Goal: Information Seeking & Learning: Learn about a topic

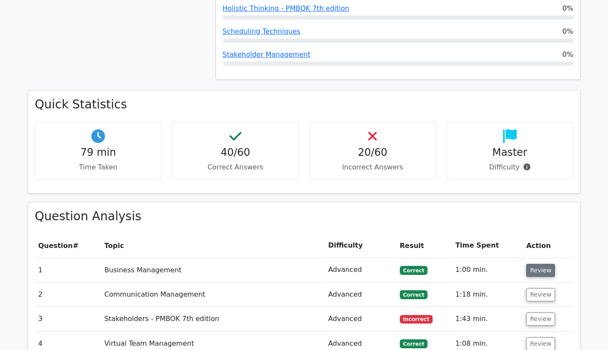
scroll to position [990, 0]
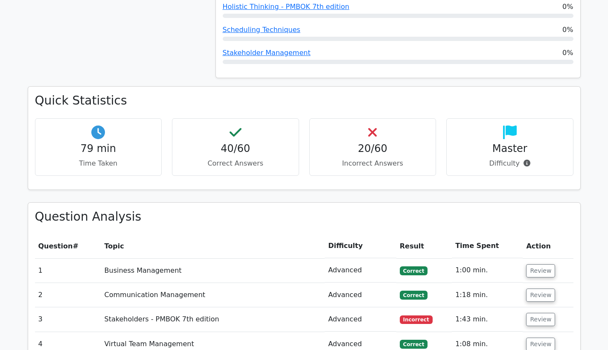
click at [504, 158] on p "Difficulty" at bounding box center [509, 163] width 113 height 10
click at [501, 158] on p "Difficulty" at bounding box center [509, 163] width 113 height 10
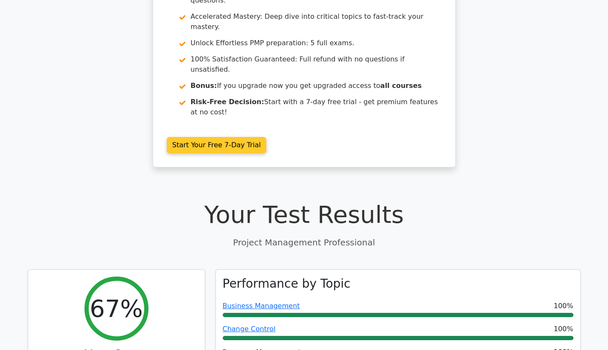
scroll to position [0, 0]
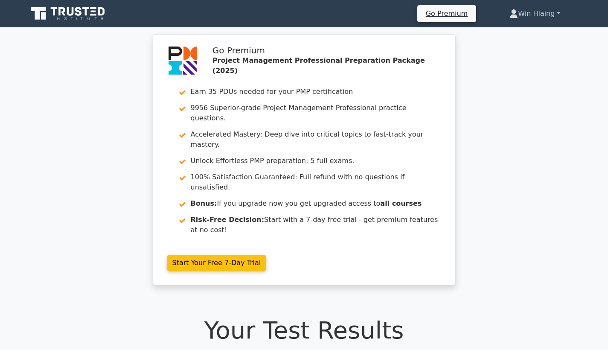
click at [534, 14] on link "Win Hlaing" at bounding box center [534, 13] width 91 height 17
click at [521, 32] on link "Profile" at bounding box center [522, 34] width 67 height 14
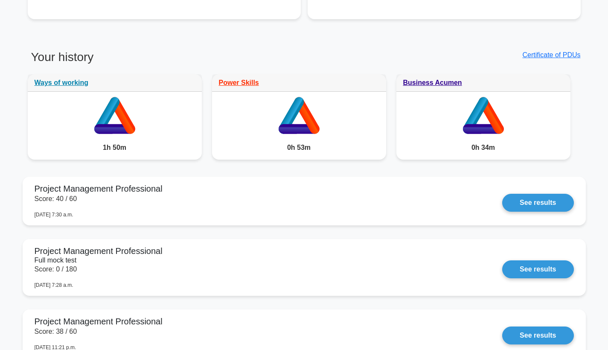
scroll to position [659, 0]
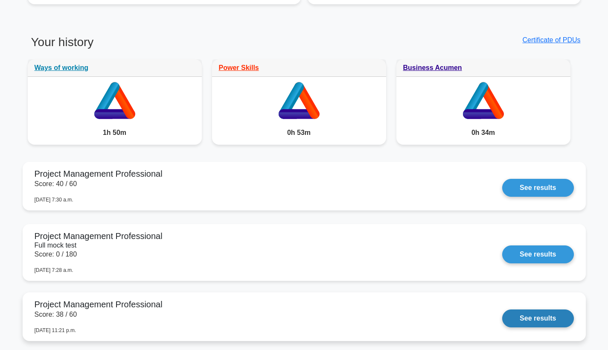
click at [528, 315] on link "See results" at bounding box center [537, 318] width 71 height 18
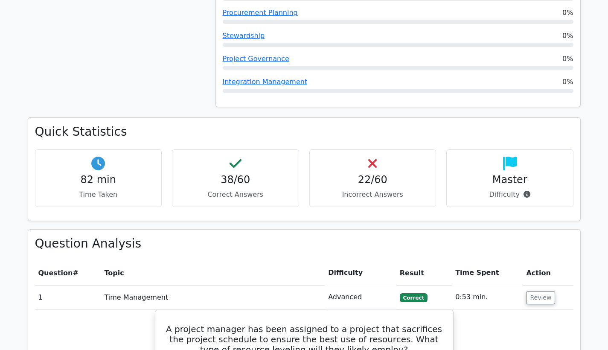
scroll to position [452, 0]
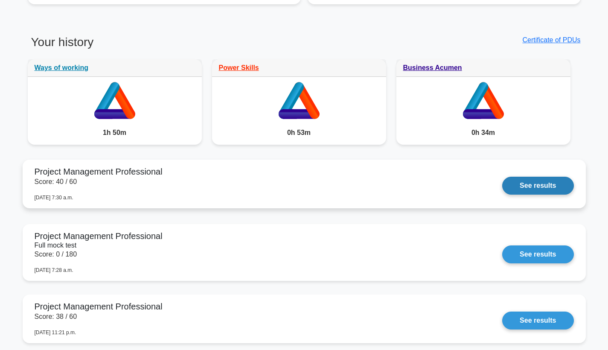
click at [521, 188] on link "See results" at bounding box center [537, 186] width 71 height 18
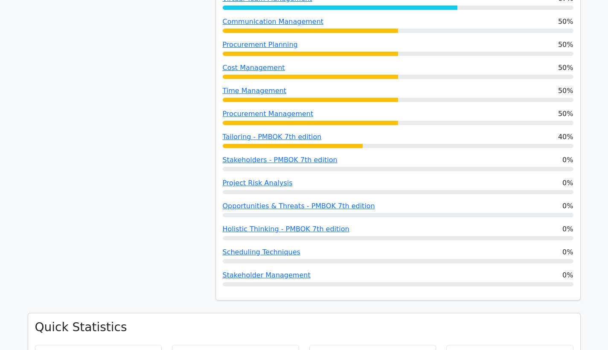
scroll to position [938, 0]
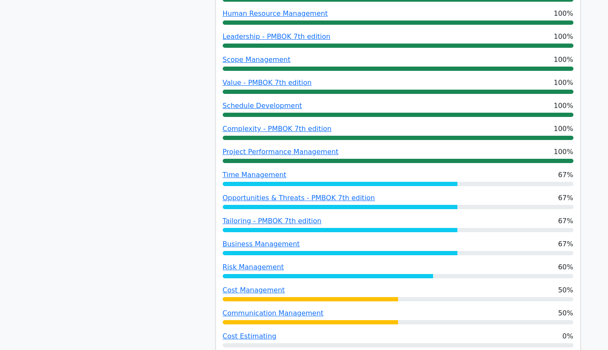
scroll to position [862, 0]
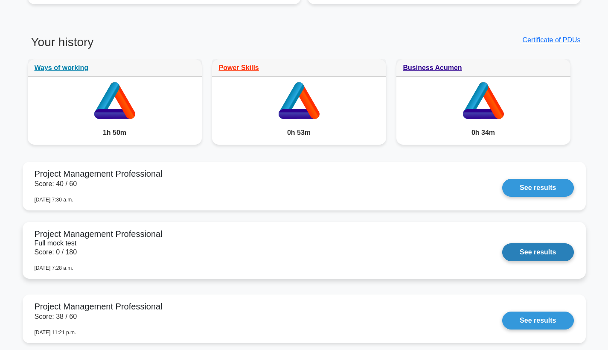
click at [534, 247] on link "See results" at bounding box center [537, 252] width 71 height 18
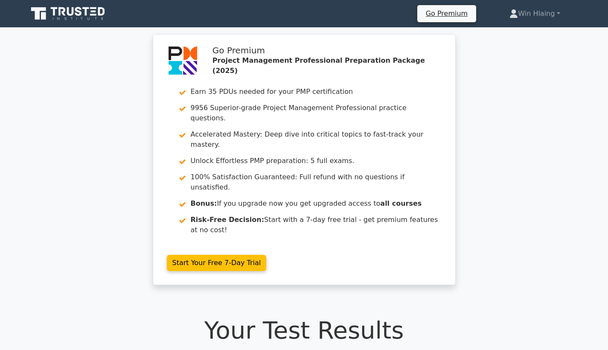
scroll to position [455, 0]
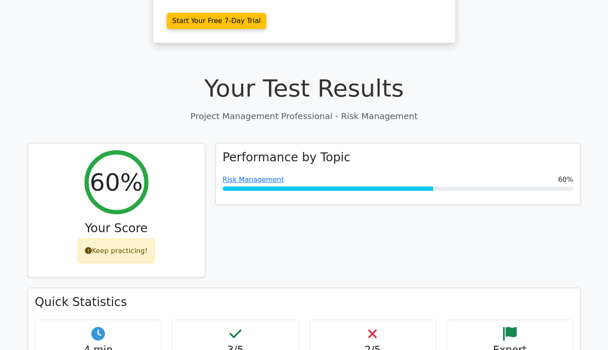
scroll to position [306, 0]
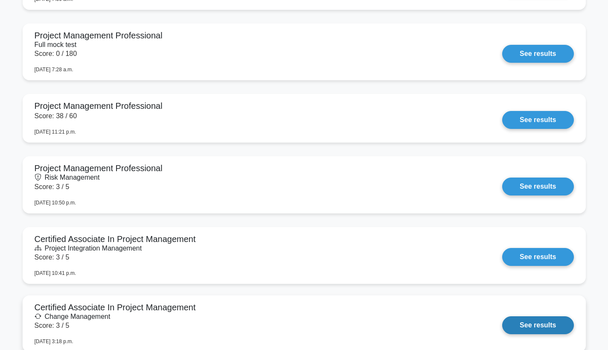
scroll to position [873, 0]
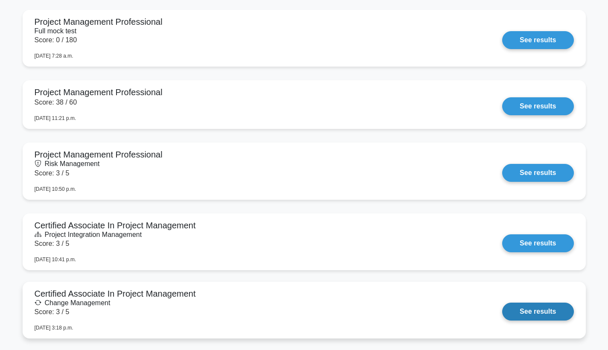
click at [552, 312] on link "See results" at bounding box center [537, 311] width 71 height 18
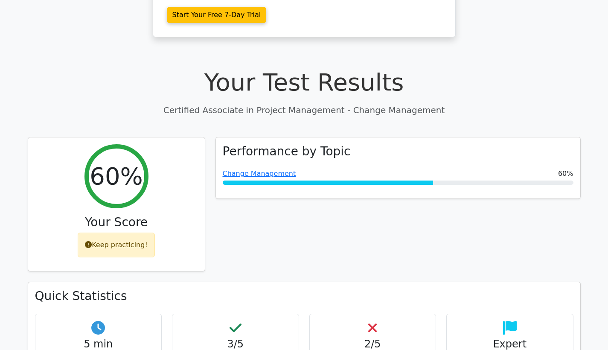
scroll to position [348, 0]
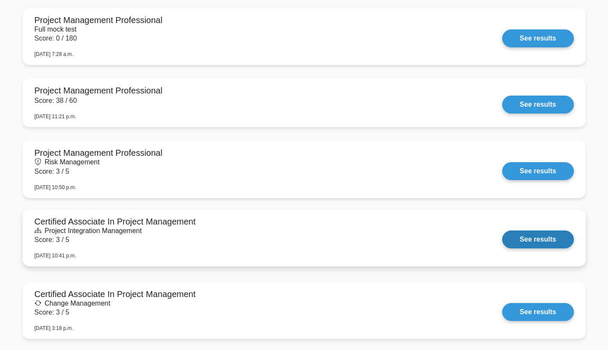
scroll to position [875, 0]
click at [511, 237] on link "See results" at bounding box center [537, 239] width 71 height 18
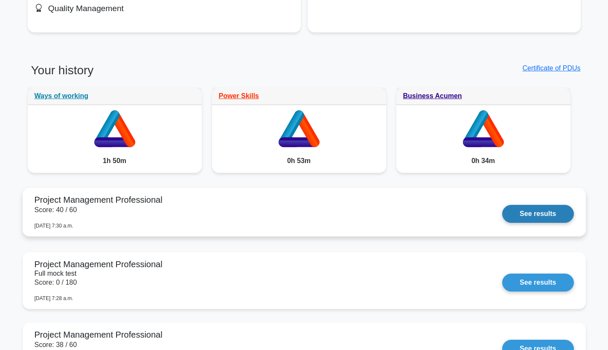
scroll to position [699, 0]
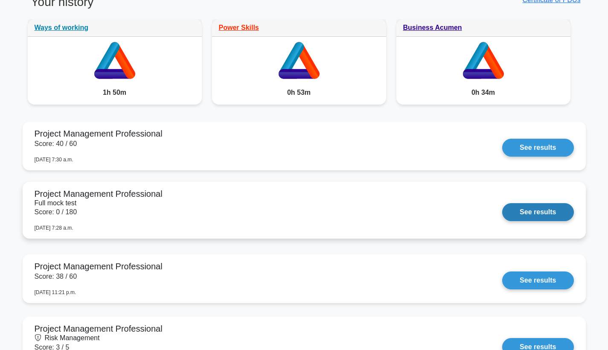
click at [529, 215] on link "See results" at bounding box center [537, 212] width 71 height 18
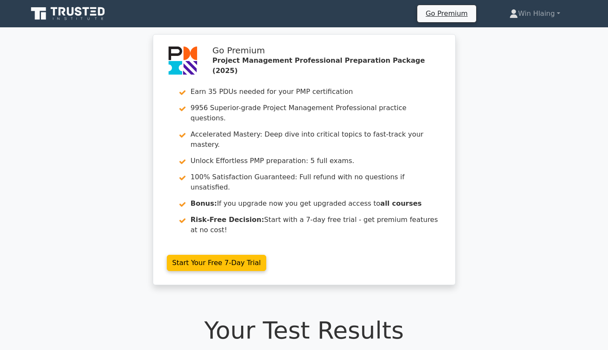
scroll to position [450, 0]
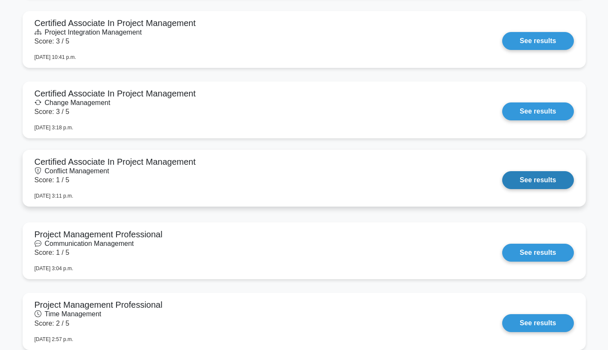
scroll to position [1077, 0]
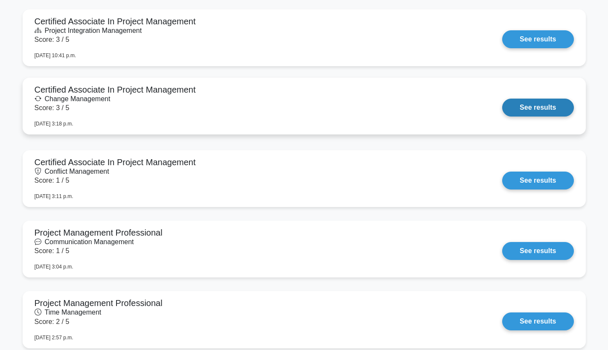
click at [518, 113] on link "See results" at bounding box center [537, 107] width 71 height 18
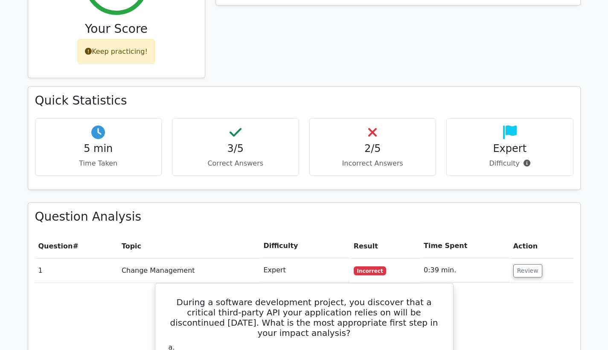
scroll to position [259, 0]
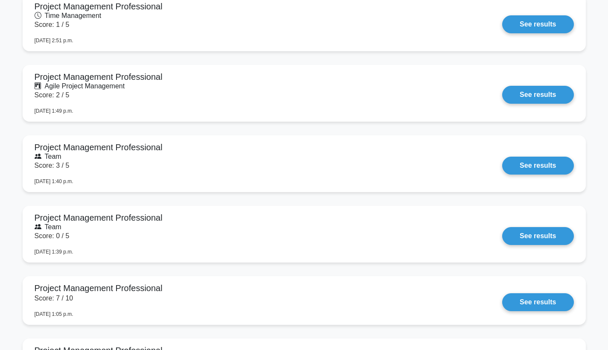
scroll to position [1507, 0]
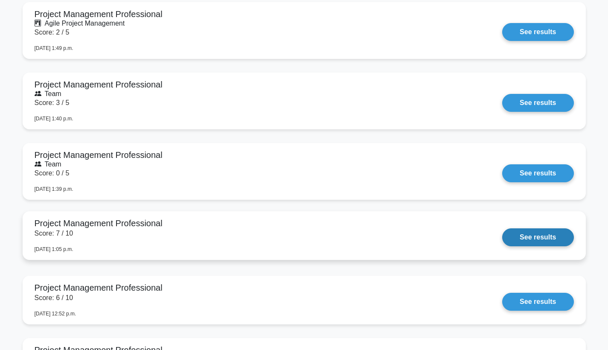
click at [512, 235] on link "See results" at bounding box center [537, 237] width 71 height 18
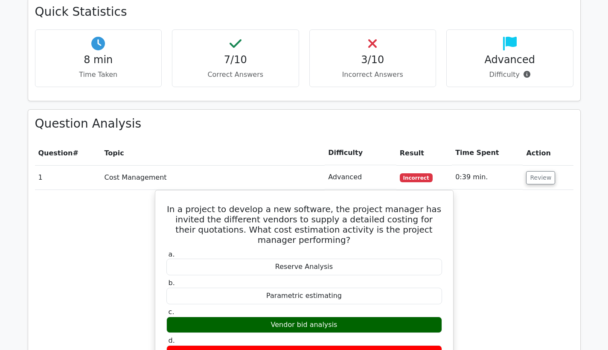
scroll to position [618, 0]
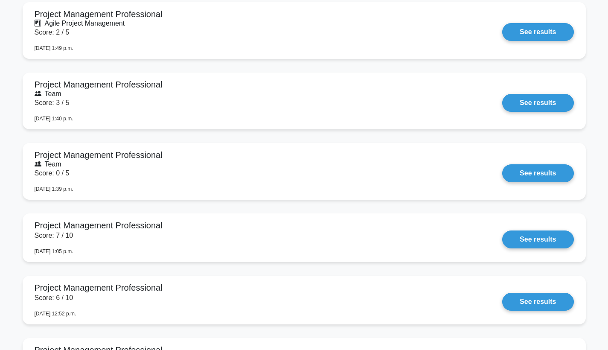
scroll to position [1606, 0]
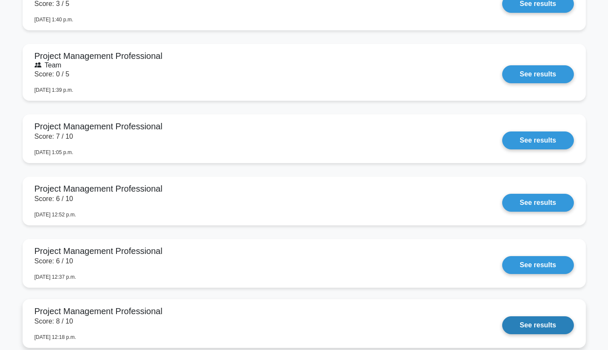
click at [513, 328] on link "See results" at bounding box center [537, 325] width 71 height 18
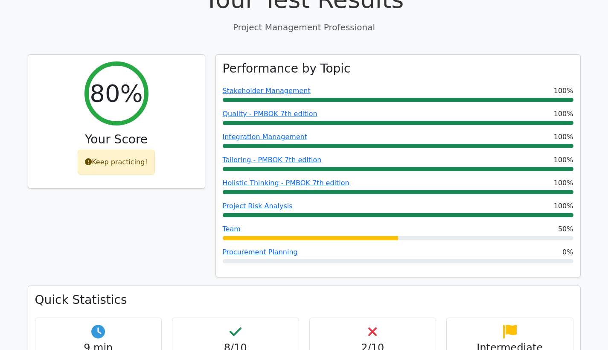
scroll to position [345, 0]
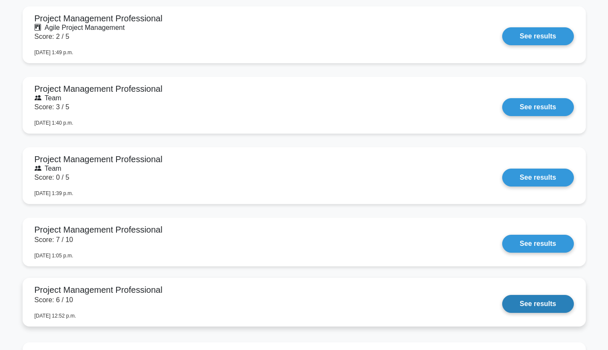
scroll to position [1677, 0]
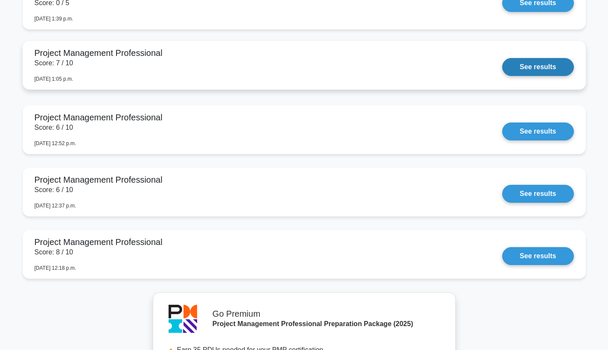
click at [523, 72] on link "See results" at bounding box center [537, 67] width 71 height 18
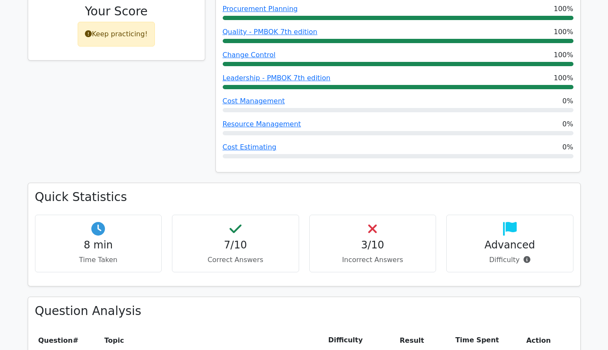
scroll to position [472, 0]
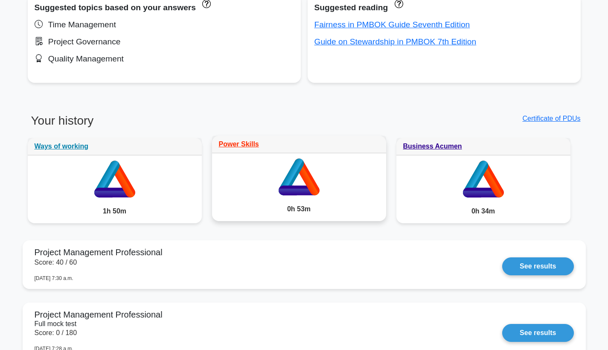
scroll to position [654, 0]
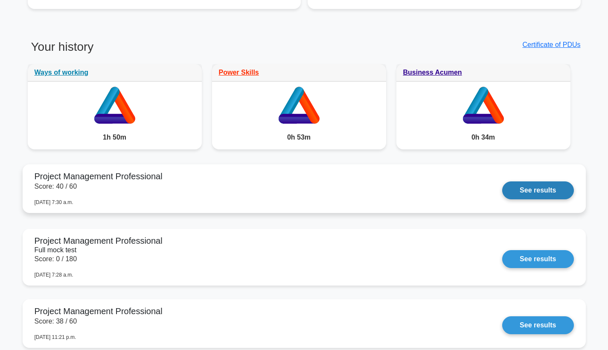
click at [529, 196] on link "See results" at bounding box center [537, 190] width 71 height 18
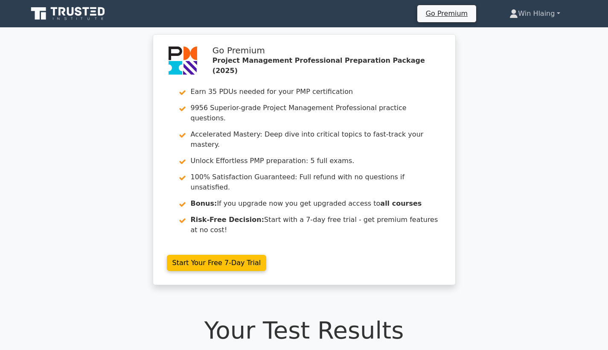
click at [530, 20] on link "Win Hlaing" at bounding box center [534, 13] width 91 height 17
click at [531, 30] on link "Profile" at bounding box center [522, 34] width 67 height 14
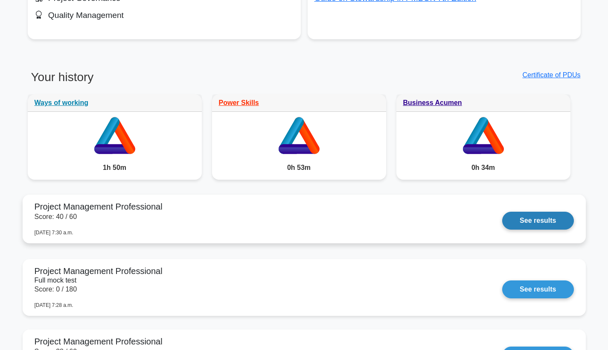
scroll to position [726, 0]
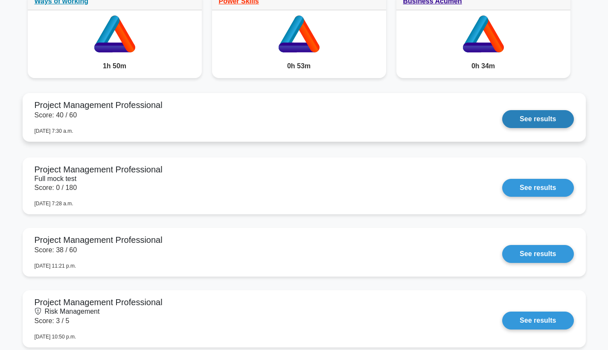
click at [535, 124] on link "See results" at bounding box center [537, 119] width 71 height 18
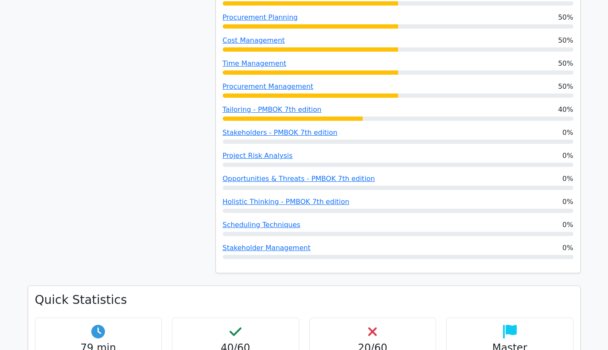
scroll to position [972, 0]
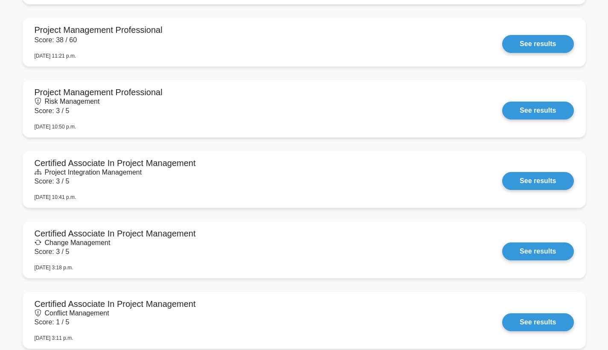
scroll to position [1231, 0]
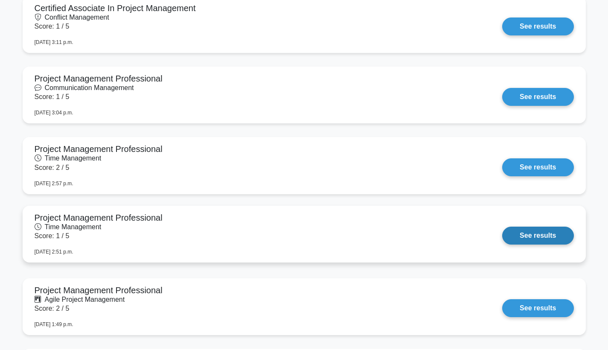
click at [514, 227] on link "See results" at bounding box center [537, 235] width 71 height 18
click at [515, 233] on link "See results" at bounding box center [537, 235] width 71 height 18
click at [535, 232] on link "See results" at bounding box center [537, 235] width 71 height 18
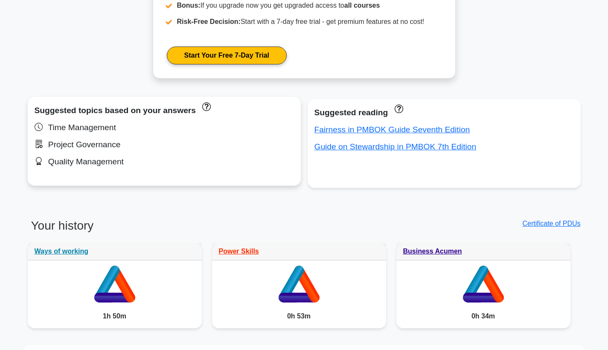
scroll to position [633, 0]
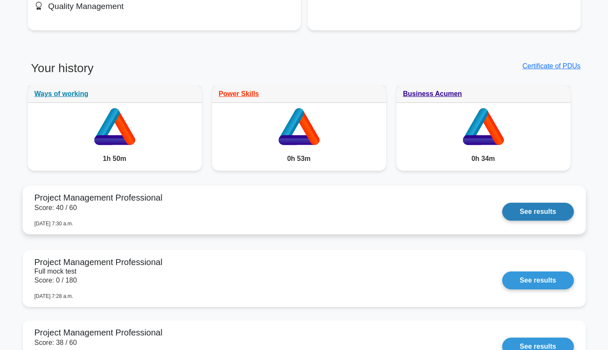
click at [538, 213] on link "See results" at bounding box center [537, 212] width 71 height 18
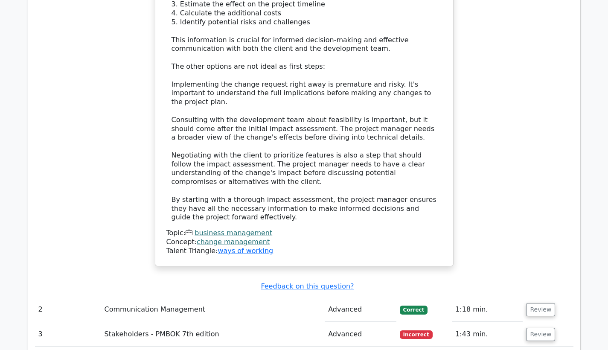
scroll to position [1745, 0]
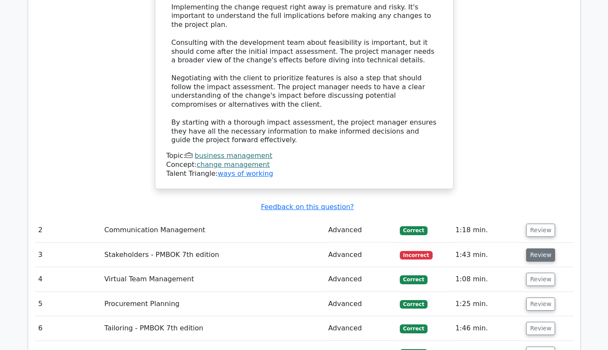
click at [532, 248] on button "Review" at bounding box center [540, 254] width 29 height 13
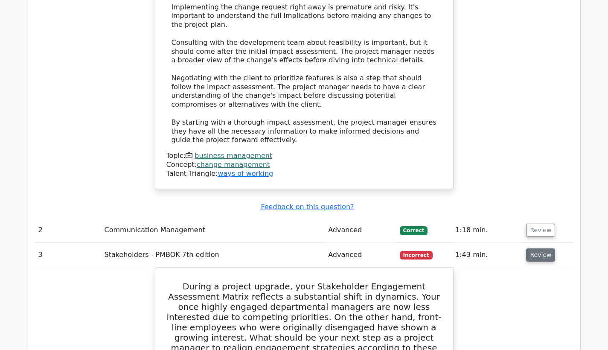
click at [541, 248] on button "Review" at bounding box center [540, 254] width 29 height 13
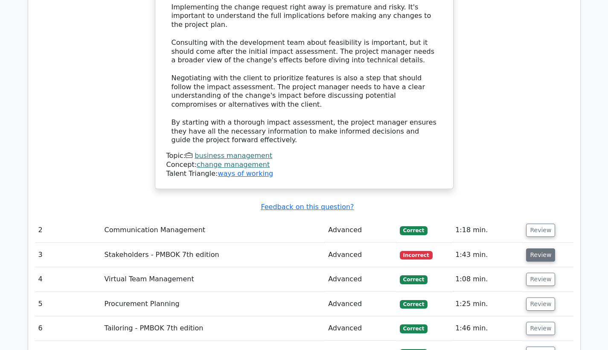
click at [541, 248] on button "Review" at bounding box center [540, 254] width 29 height 13
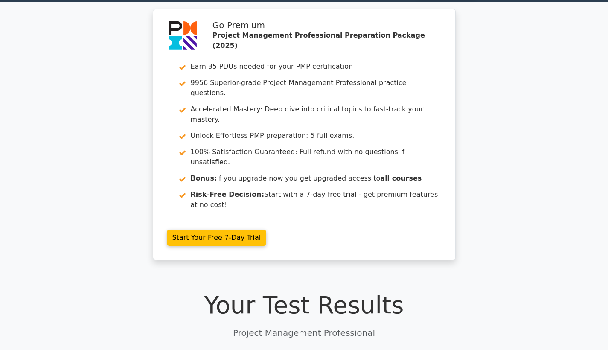
scroll to position [189, 0]
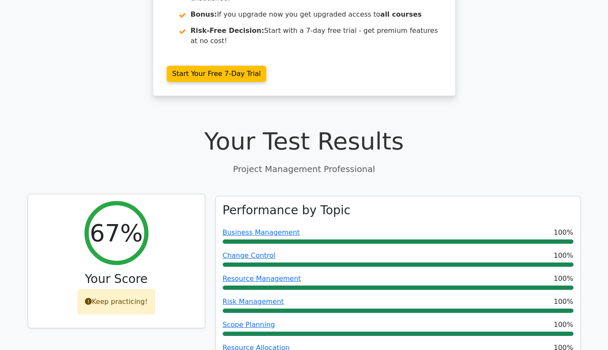
click at [114, 289] on div "Keep practicing!" at bounding box center [116, 301] width 77 height 25
click at [88, 298] on icon at bounding box center [88, 301] width 7 height 7
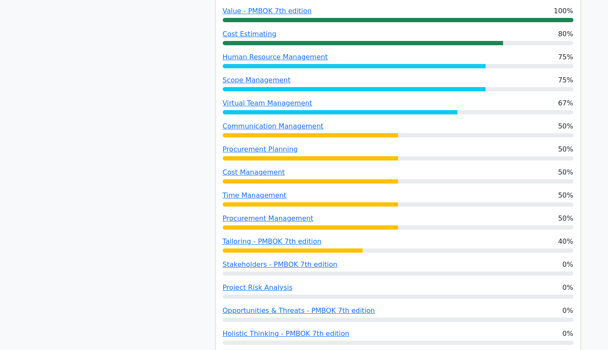
scroll to position [697, 0]
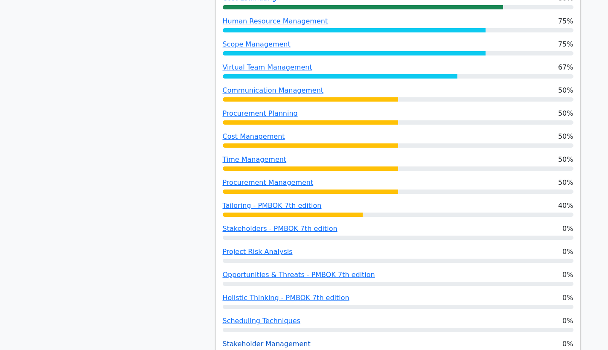
click at [277, 339] on link "Stakeholder Management" at bounding box center [267, 343] width 88 height 8
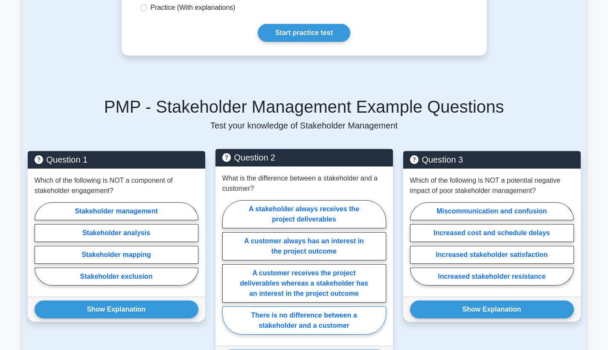
scroll to position [498, 0]
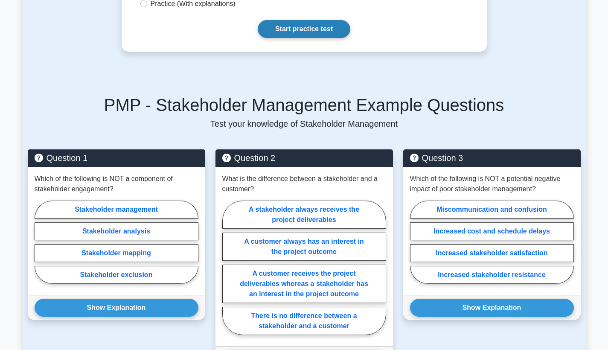
click at [298, 20] on link "Start practice test" at bounding box center [304, 29] width 93 height 18
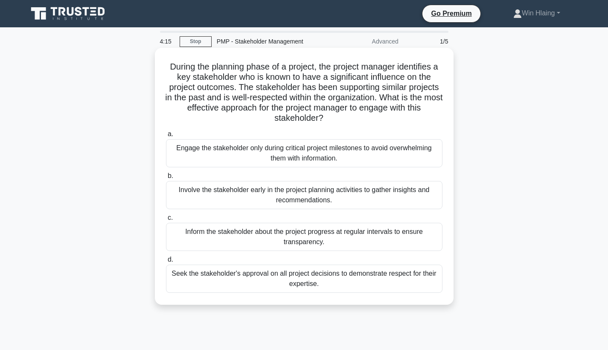
click at [335, 194] on div "Involve the stakeholder early in the project planning activities to gather insi…" at bounding box center [304, 195] width 276 height 28
click at [166, 179] on input "b. Involve the stakeholder early in the project planning activities to gather i…" at bounding box center [166, 176] width 0 height 6
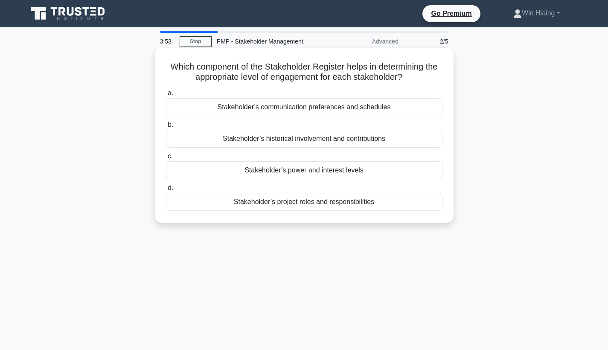
click at [330, 173] on div "Stakeholder’s power and interest levels" at bounding box center [304, 170] width 276 height 18
click at [166, 159] on input "c. Stakeholder’s power and interest levels" at bounding box center [166, 156] width 0 height 6
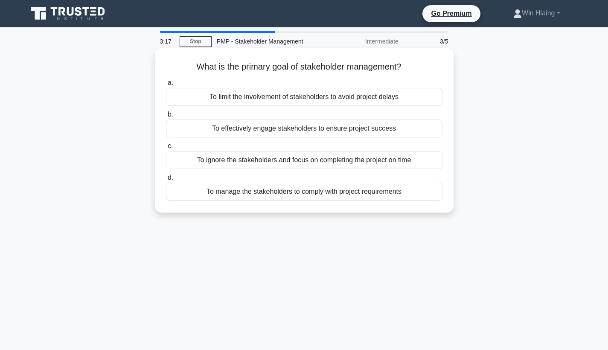
click at [327, 131] on div "To effectively engage stakeholders to ensure project success" at bounding box center [304, 128] width 276 height 18
click at [166, 117] on input "b. To effectively engage stakeholders to ensure project success" at bounding box center [166, 115] width 0 height 6
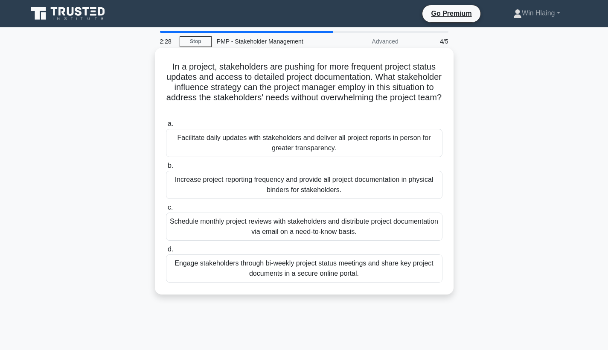
click at [347, 150] on div "Facilitate daily updates with stakeholders and deliver all project reports in p…" at bounding box center [304, 143] width 276 height 28
click at [166, 127] on input "a. Facilitate daily updates with stakeholders and deliver all project reports i…" at bounding box center [166, 124] width 0 height 6
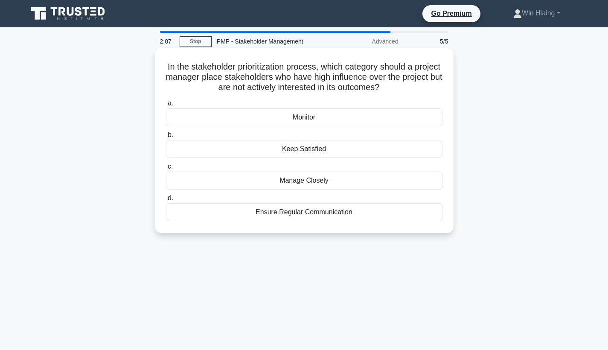
click at [311, 150] on div "Keep Satisfied" at bounding box center [304, 149] width 276 height 18
click at [166, 138] on input "b. Keep Satisfied" at bounding box center [166, 135] width 0 height 6
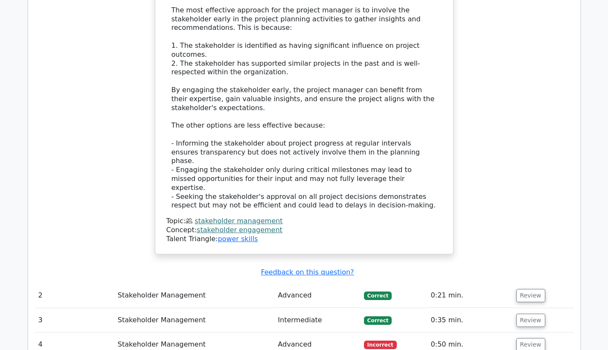
scroll to position [978, 0]
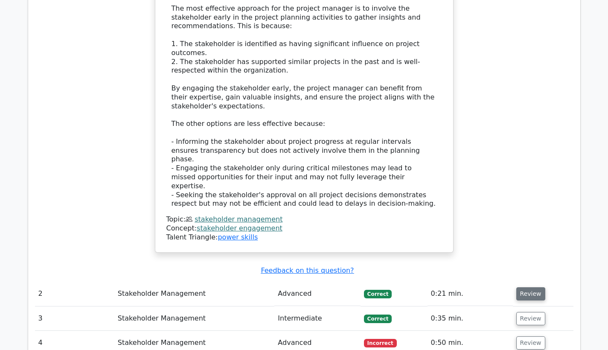
click at [516, 287] on button "Review" at bounding box center [530, 293] width 29 height 13
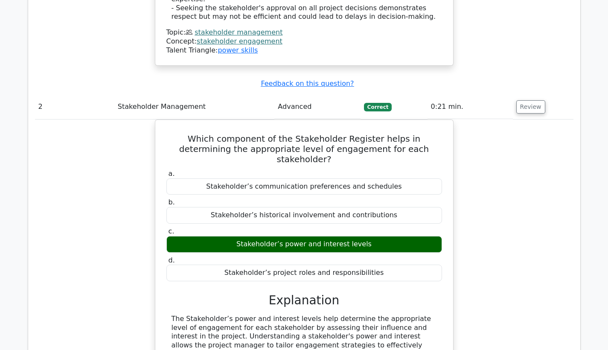
scroll to position [1331, 0]
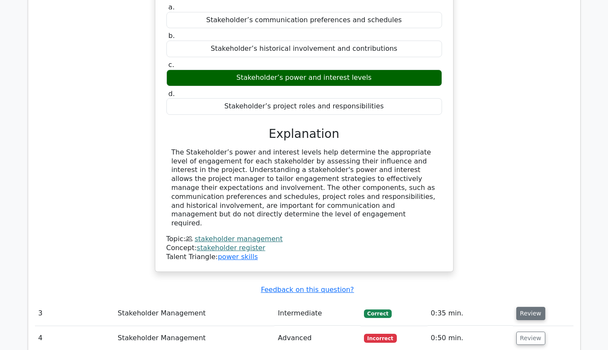
click at [524, 307] on button "Review" at bounding box center [530, 313] width 29 height 13
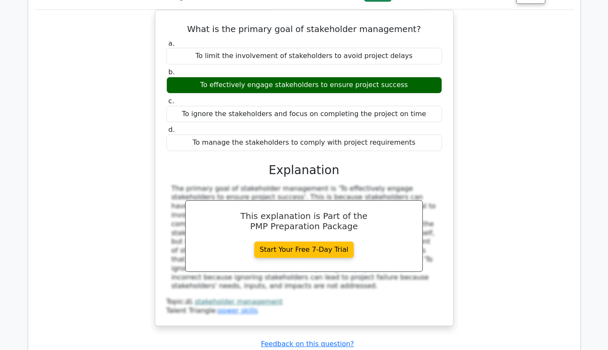
scroll to position [1663, 0]
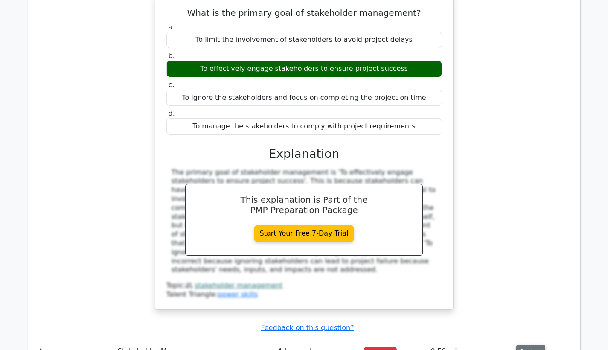
click at [521, 344] on button "Review" at bounding box center [530, 350] width 29 height 13
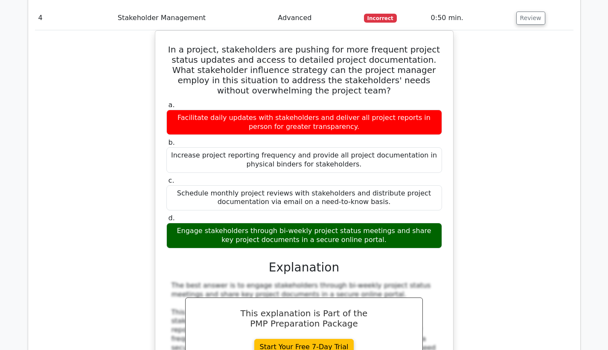
scroll to position [2184, 0]
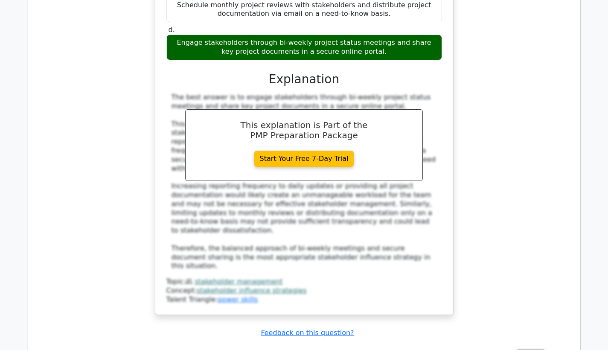
click at [523, 349] on button "Review" at bounding box center [530, 355] width 29 height 13
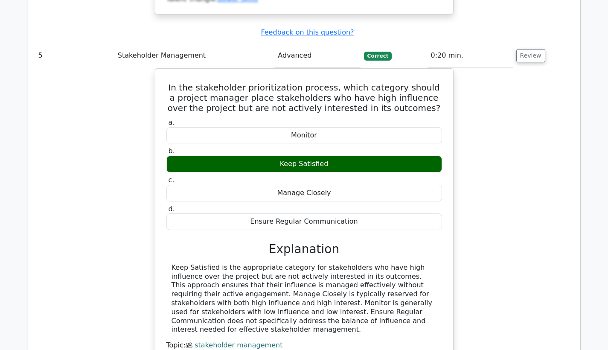
scroll to position [2818, 0]
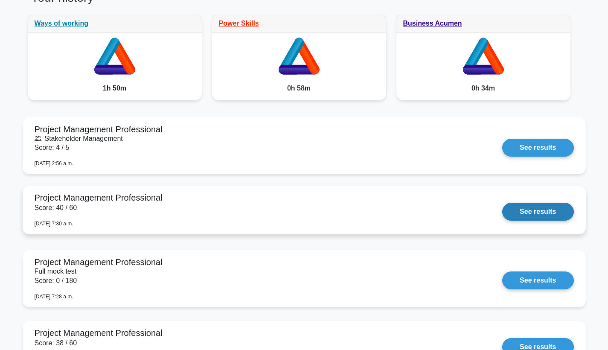
scroll to position [702, 0]
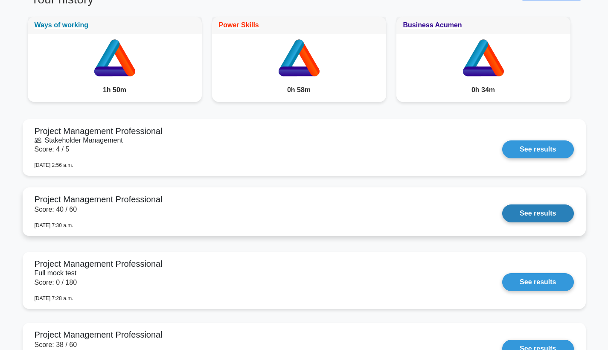
click at [560, 211] on link "See results" at bounding box center [537, 213] width 71 height 18
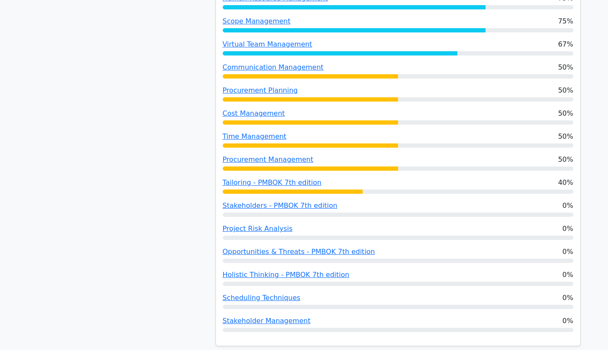
scroll to position [1142, 0]
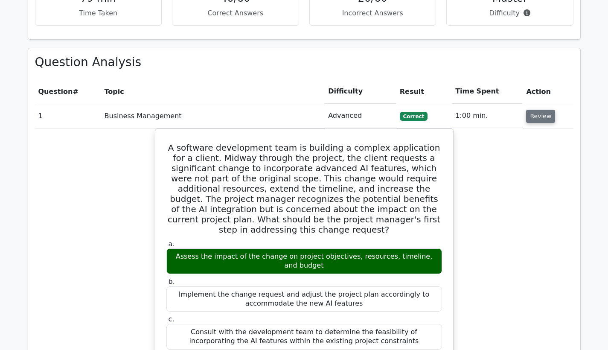
click at [528, 110] on button "Review" at bounding box center [540, 116] width 29 height 13
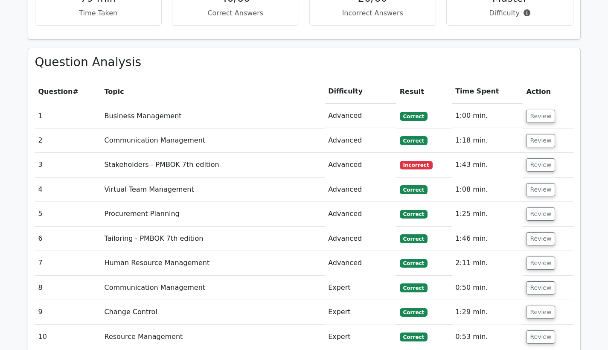
click at [351, 79] on th "Difficulty" at bounding box center [360, 91] width 72 height 24
click at [114, 79] on th "Topic" at bounding box center [213, 91] width 224 height 24
click at [53, 87] on span "Question" at bounding box center [55, 91] width 35 height 8
click at [478, 79] on th "Time Spent" at bounding box center [487, 91] width 71 height 24
click at [534, 79] on th "Action" at bounding box center [547, 91] width 50 height 24
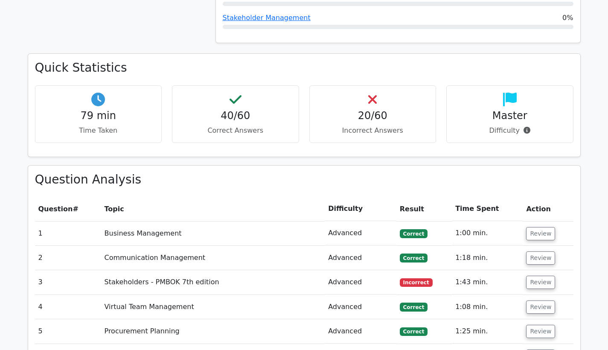
scroll to position [1100, 0]
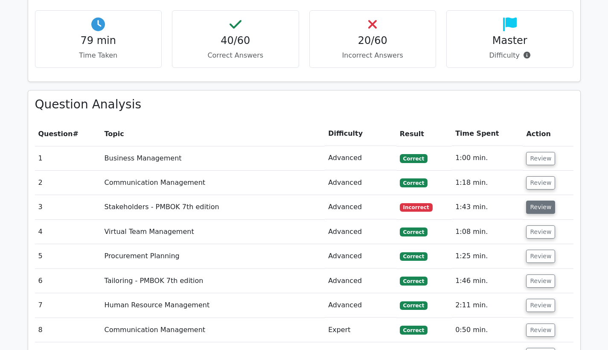
click at [532, 200] on button "Review" at bounding box center [540, 206] width 29 height 13
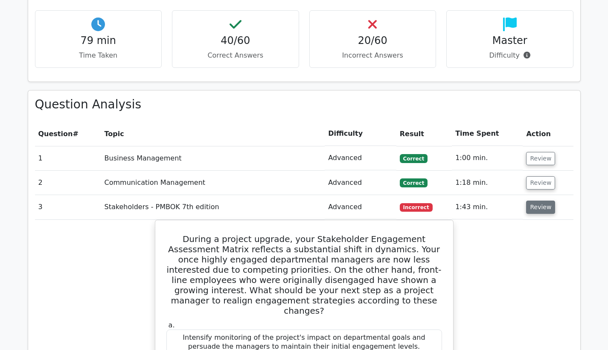
click at [544, 200] on button "Review" at bounding box center [540, 206] width 29 height 13
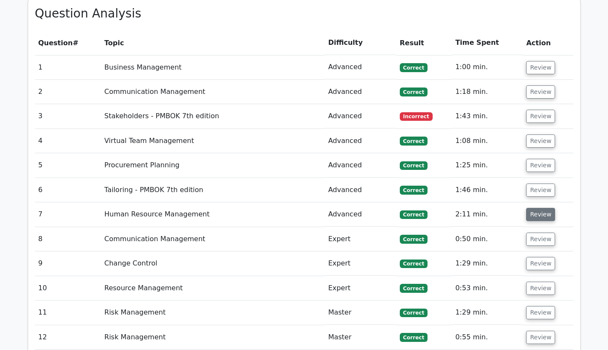
scroll to position [1326, 0]
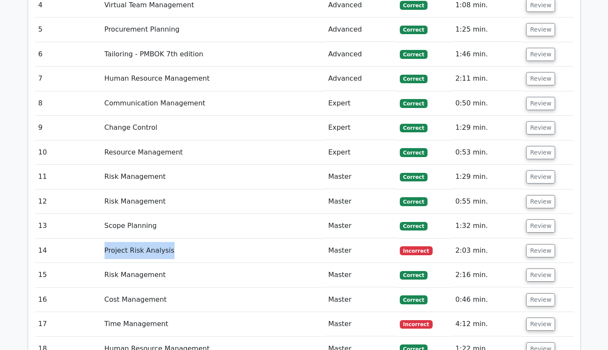
drag, startPoint x: 104, startPoint y: 217, endPoint x: 171, endPoint y: 215, distance: 66.1
click at [171, 238] on td "Project Risk Analysis" at bounding box center [213, 250] width 224 height 24
copy td "Project Risk Analysis"
drag, startPoint x: 174, startPoint y: 295, endPoint x: 101, endPoint y: 296, distance: 73.3
click at [101, 312] on td "Time Management" at bounding box center [213, 324] width 224 height 24
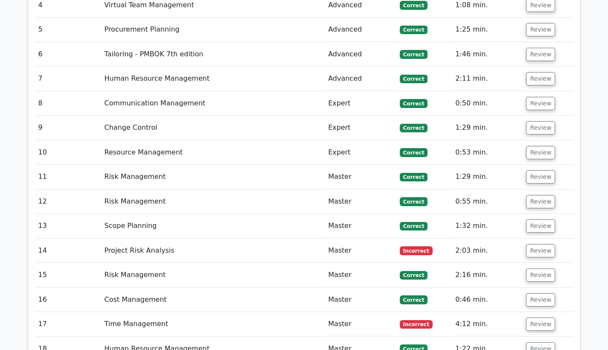
click at [101, 312] on td "Time Management" at bounding box center [213, 324] width 224 height 24
drag, startPoint x: 105, startPoint y: 292, endPoint x: 170, endPoint y: 292, distance: 64.8
click at [170, 312] on td "Time Management" at bounding box center [213, 324] width 224 height 24
copy td "Time Management"
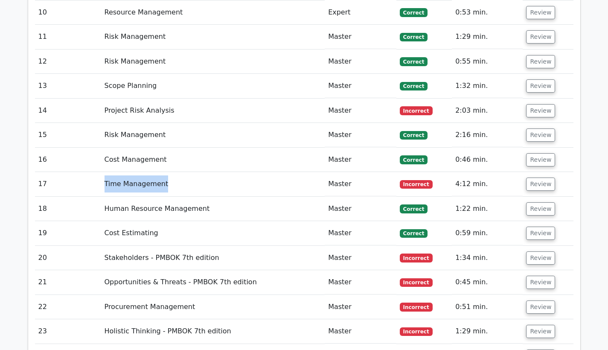
scroll to position [1482, 0]
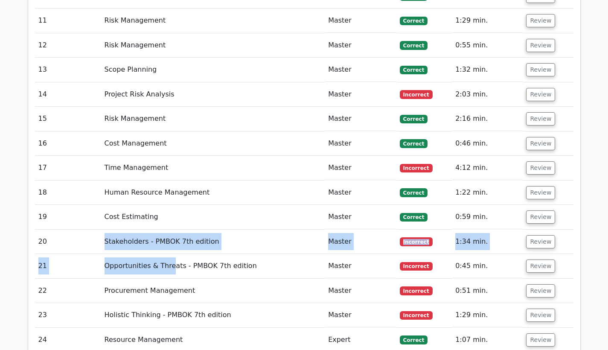
drag, startPoint x: 104, startPoint y: 209, endPoint x: 169, endPoint y: 231, distance: 69.0
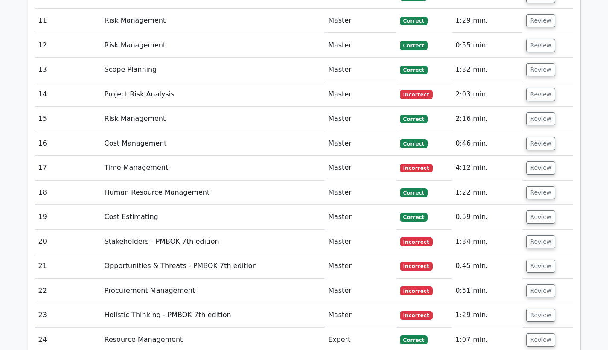
click at [171, 254] on td "Opportunities & Threats - PMBOK 7th edition" at bounding box center [213, 266] width 224 height 24
drag, startPoint x: 104, startPoint y: 211, endPoint x: 212, endPoint y: 207, distance: 108.8
click at [212, 229] on td "Stakeholders - PMBOK 7th edition" at bounding box center [213, 241] width 224 height 24
copy td "Stakeholders - PMBOK 7th edition"
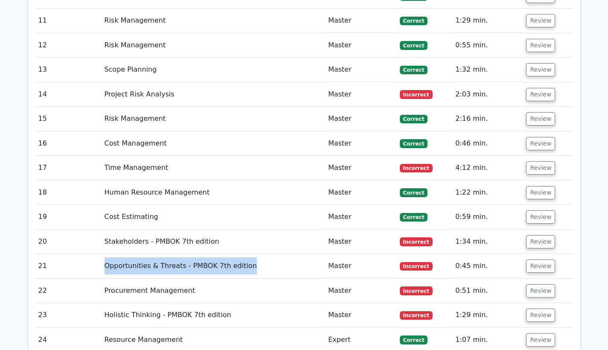
drag, startPoint x: 104, startPoint y: 234, endPoint x: 243, endPoint y: 234, distance: 138.1
click at [243, 254] on td "Opportunities & Threats - PMBOK 7th edition" at bounding box center [213, 266] width 224 height 24
copy td "Opportunities & Threats - PMBOK 7th edition"
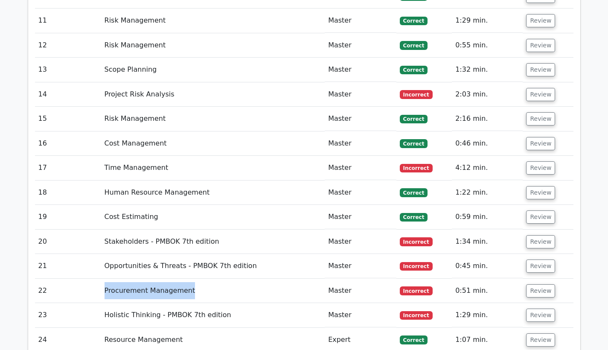
drag, startPoint x: 104, startPoint y: 260, endPoint x: 189, endPoint y: 260, distance: 84.8
click at [189, 278] on td "Procurement Management" at bounding box center [213, 290] width 224 height 24
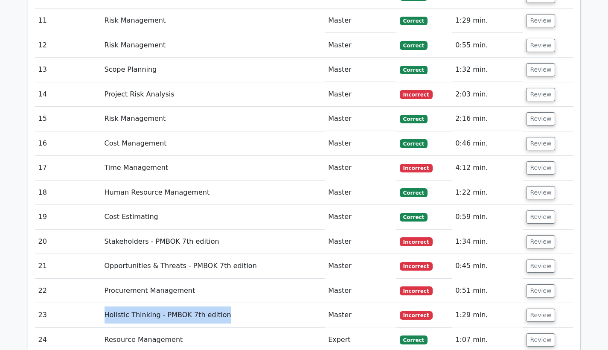
drag, startPoint x: 103, startPoint y: 282, endPoint x: 229, endPoint y: 284, distance: 126.2
click at [229, 303] on td "Holistic Thinking - PMBOK 7th edition" at bounding box center [213, 315] width 224 height 24
copy td "Holistic Thinking - PMBOK 7th edition"
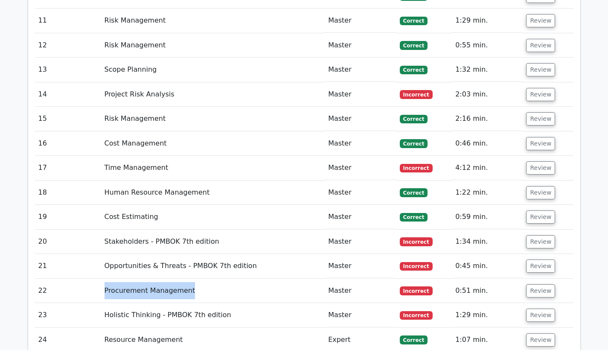
drag, startPoint x: 105, startPoint y: 260, endPoint x: 201, endPoint y: 260, distance: 95.9
click at [201, 278] on td "Procurement Management" at bounding box center [213, 290] width 224 height 24
click at [203, 278] on td "Procurement Management" at bounding box center [213, 290] width 224 height 24
drag, startPoint x: 103, startPoint y: 261, endPoint x: 191, endPoint y: 257, distance: 88.4
click at [191, 278] on td "Procurement Management" at bounding box center [213, 290] width 224 height 24
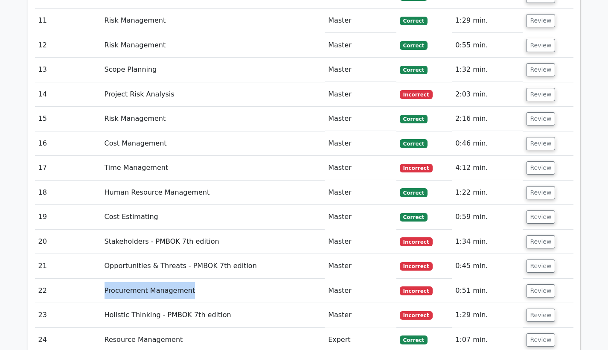
copy td "Procurement Management"
drag, startPoint x: 106, startPoint y: 332, endPoint x: 168, endPoint y: 331, distance: 61.8
copy td "Scope Management"
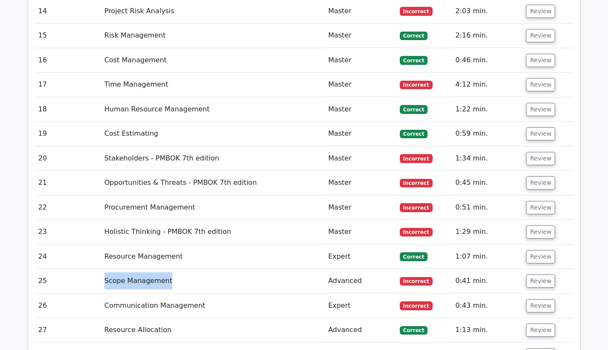
scroll to position [1618, 0]
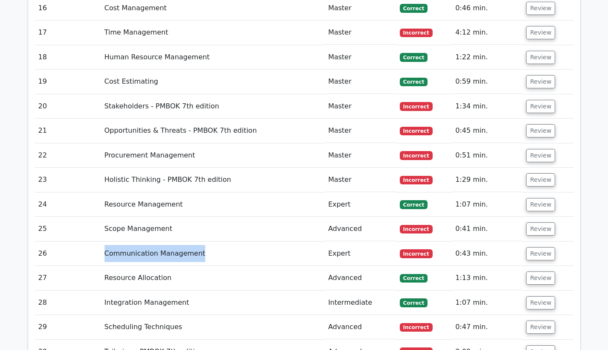
drag, startPoint x: 102, startPoint y: 222, endPoint x: 203, endPoint y: 221, distance: 100.6
click at [203, 241] on td "Communication Management" at bounding box center [213, 253] width 224 height 24
drag, startPoint x: 103, startPoint y: 222, endPoint x: 200, endPoint y: 221, distance: 97.2
click at [200, 241] on td "Communication Management" at bounding box center [213, 253] width 224 height 24
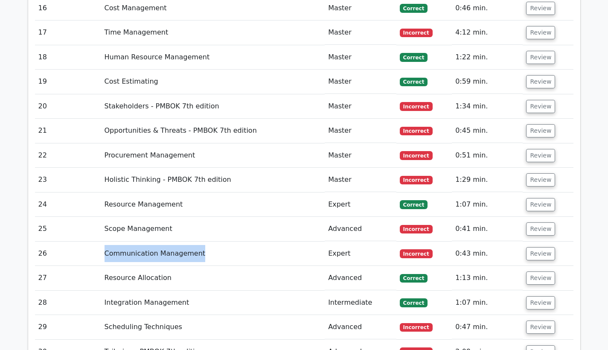
copy td "Communication Management"
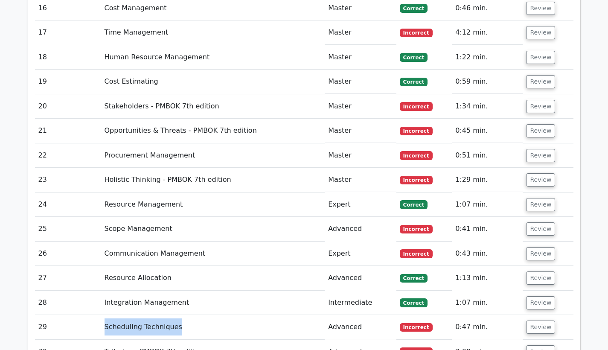
drag, startPoint x: 104, startPoint y: 295, endPoint x: 182, endPoint y: 296, distance: 78.0
click at [182, 315] on td "Scheduling Techniques" at bounding box center [213, 327] width 224 height 24
copy td "Scheduling Techniques"
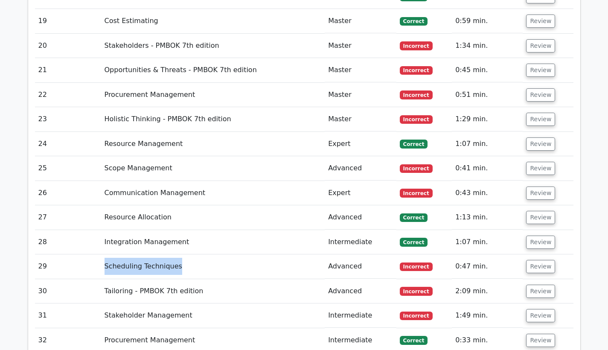
scroll to position [1680, 0]
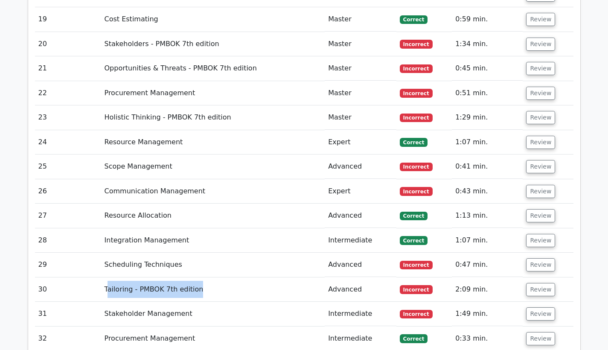
drag, startPoint x: 106, startPoint y: 259, endPoint x: 240, endPoint y: 257, distance: 133.9
click at [240, 277] on td "Tailoring - PMBOK 7th edition" at bounding box center [213, 289] width 224 height 24
click at [208, 277] on td "Tailoring - PMBOK 7th edition" at bounding box center [213, 289] width 224 height 24
drag, startPoint x: 214, startPoint y: 258, endPoint x: 104, endPoint y: 259, distance: 109.2
click at [104, 277] on td "Tailoring - PMBOK 7th edition" at bounding box center [213, 289] width 224 height 24
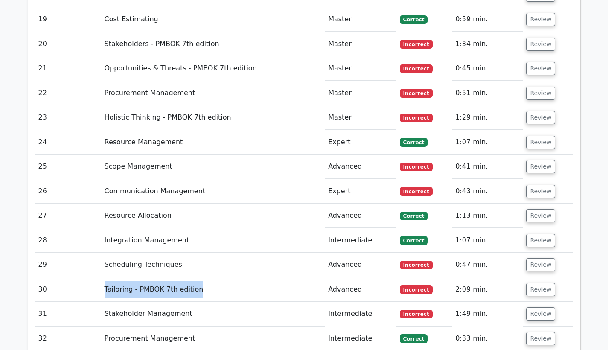
copy td "Tailoring - PMBOK 7th edition"
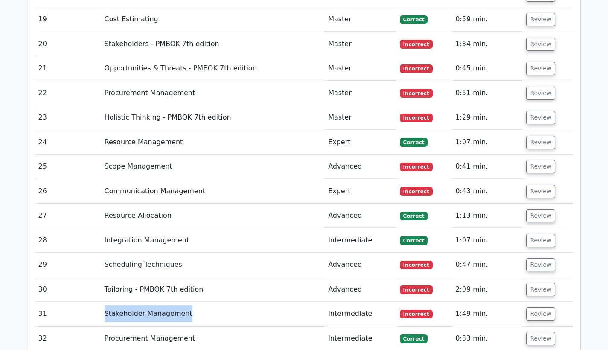
drag, startPoint x: 104, startPoint y: 281, endPoint x: 195, endPoint y: 281, distance: 90.4
click at [195, 301] on td "Stakeholder Management" at bounding box center [213, 313] width 224 height 24
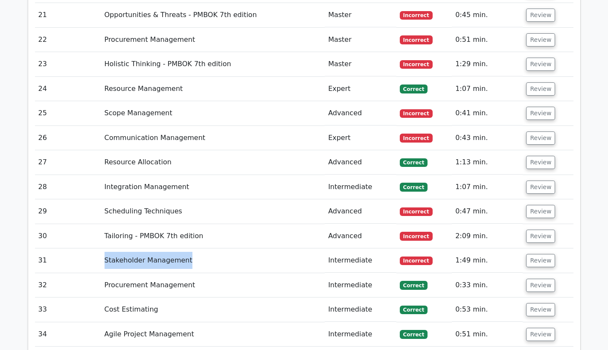
scroll to position [1850, 0]
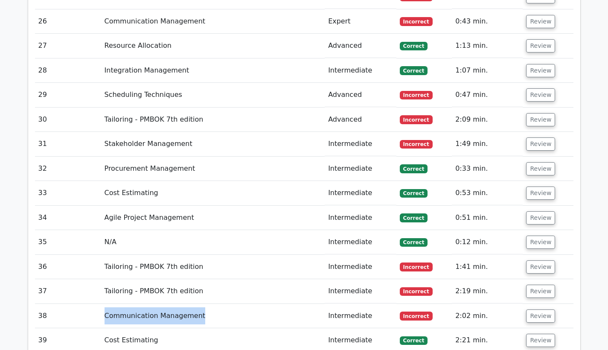
drag, startPoint x: 105, startPoint y: 284, endPoint x: 201, endPoint y: 286, distance: 96.4
click at [201, 304] on td "Communication Management" at bounding box center [213, 316] width 224 height 24
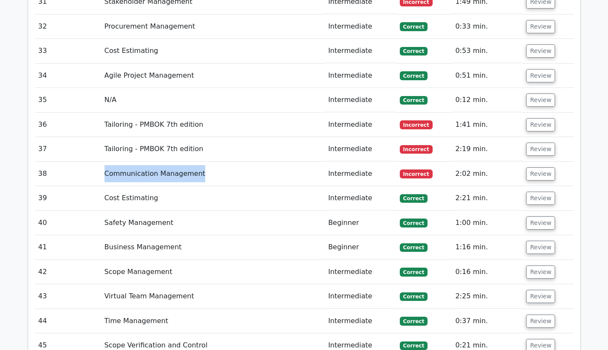
scroll to position [2136, 0]
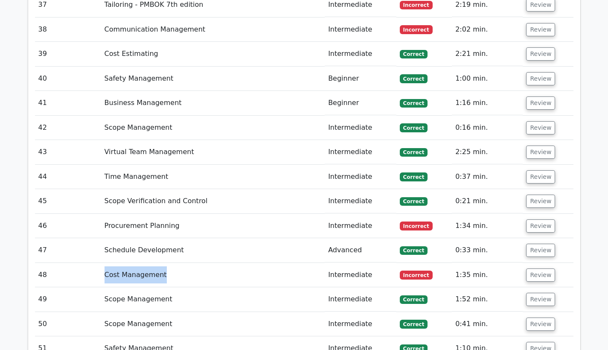
drag, startPoint x: 105, startPoint y: 243, endPoint x: 189, endPoint y: 242, distance: 84.4
click at [189, 263] on td "Cost Management" at bounding box center [213, 275] width 224 height 24
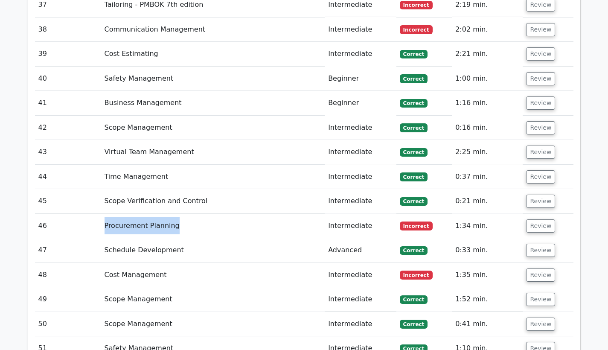
drag, startPoint x: 106, startPoint y: 193, endPoint x: 182, endPoint y: 192, distance: 75.9
click at [182, 214] on td "Procurement Planning" at bounding box center [213, 226] width 224 height 24
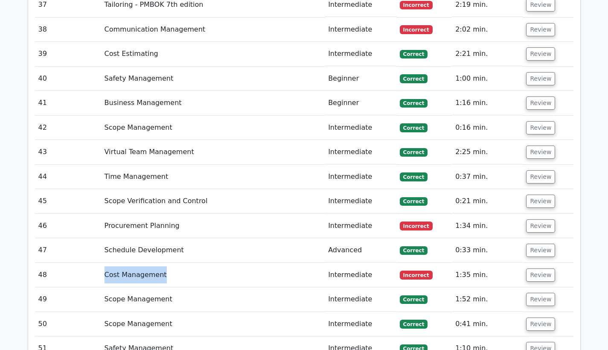
drag, startPoint x: 106, startPoint y: 243, endPoint x: 179, endPoint y: 243, distance: 72.9
click at [179, 263] on td "Cost Management" at bounding box center [213, 275] width 224 height 24
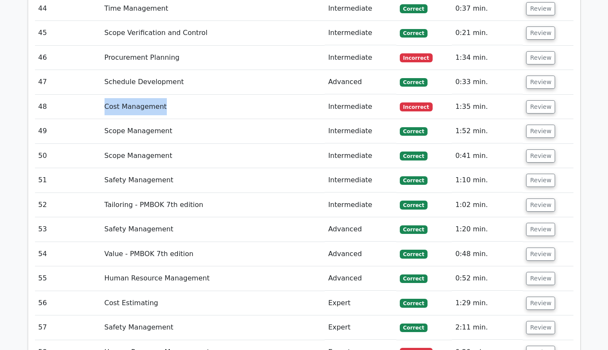
scroll to position [2380, 0]
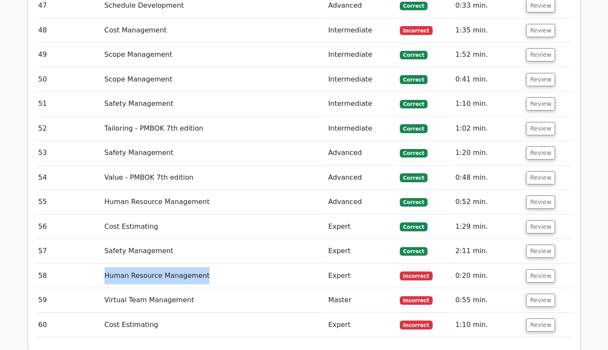
drag, startPoint x: 102, startPoint y: 244, endPoint x: 205, endPoint y: 243, distance: 103.2
click at [205, 263] on td "Human Resource Management" at bounding box center [213, 275] width 224 height 24
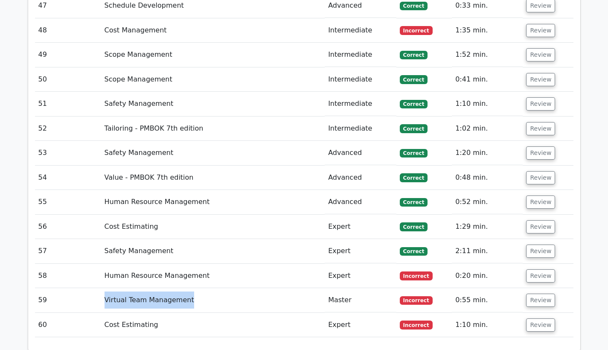
drag, startPoint x: 105, startPoint y: 269, endPoint x: 192, endPoint y: 270, distance: 87.0
click at [192, 288] on td "Virtual Team Management" at bounding box center [213, 300] width 224 height 24
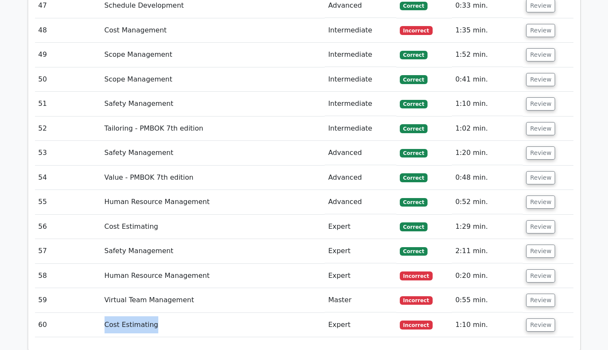
drag, startPoint x: 105, startPoint y: 293, endPoint x: 195, endPoint y: 297, distance: 90.0
click at [195, 313] on td "Cost Estimating" at bounding box center [213, 325] width 224 height 24
drag, startPoint x: 132, startPoint y: 296, endPoint x: 168, endPoint y: 296, distance: 35.8
click at [168, 313] on td "Cost Estimating" at bounding box center [213, 325] width 224 height 24
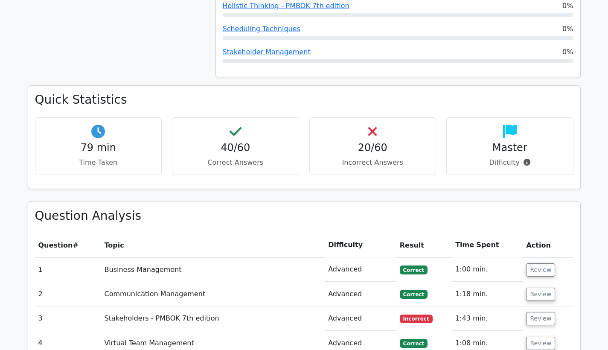
scroll to position [1067, 0]
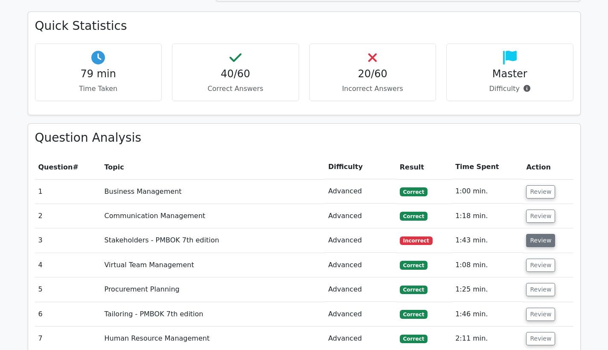
click at [533, 234] on button "Review" at bounding box center [540, 240] width 29 height 13
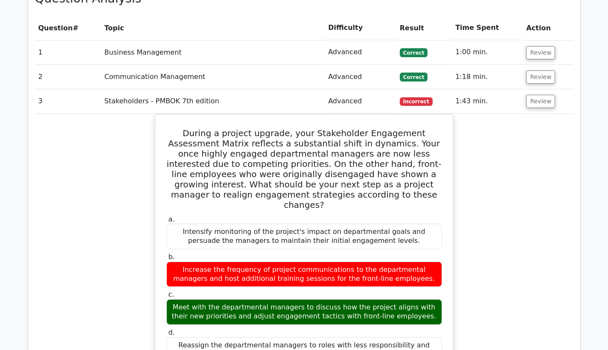
scroll to position [1207, 0]
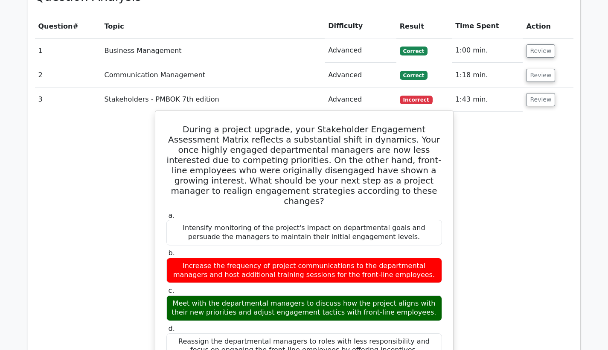
drag, startPoint x: 170, startPoint y: 94, endPoint x: 398, endPoint y: 303, distance: 309.3
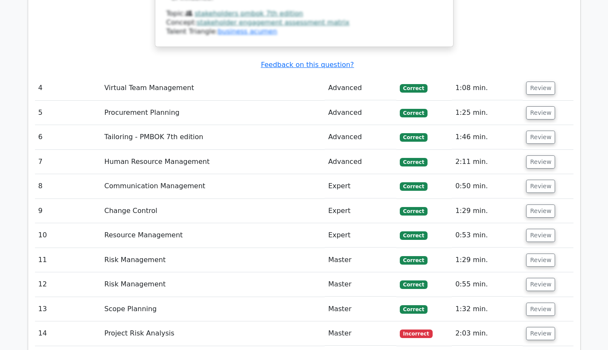
scroll to position [1864, 0]
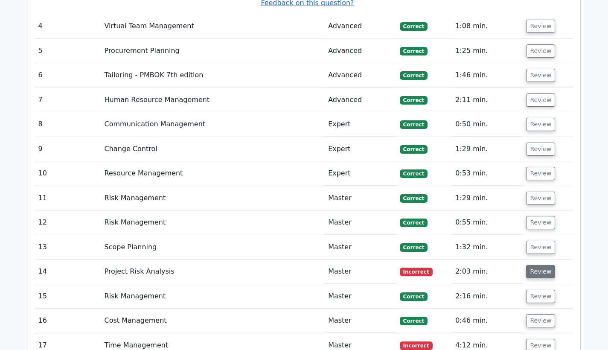
click at [547, 265] on button "Review" at bounding box center [540, 271] width 29 height 13
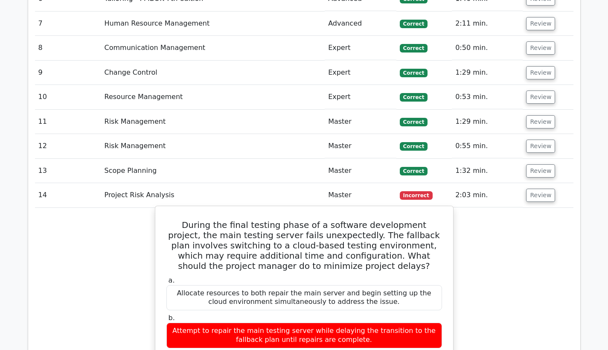
scroll to position [2008, 0]
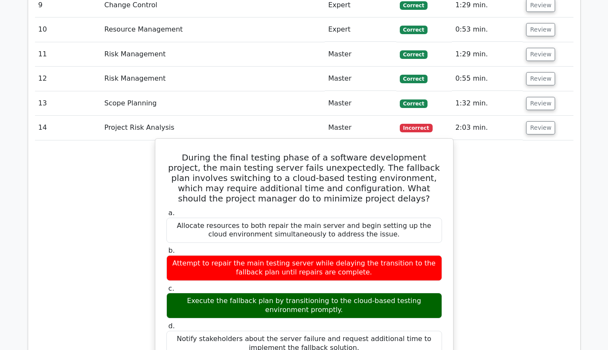
drag, startPoint x: 173, startPoint y: 74, endPoint x: 385, endPoint y: 272, distance: 289.9
click at [385, 272] on div "During the final testing phase of a software development project, the main test…" at bounding box center [304, 321] width 291 height 358
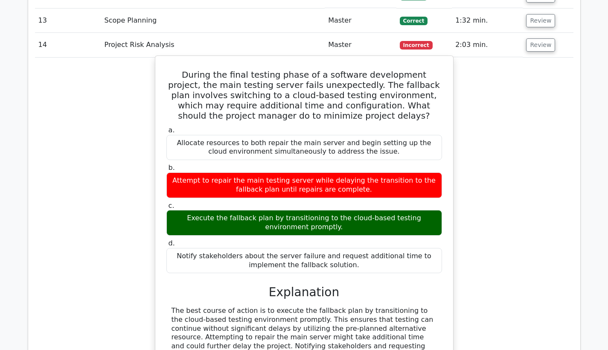
scroll to position [2229, 0]
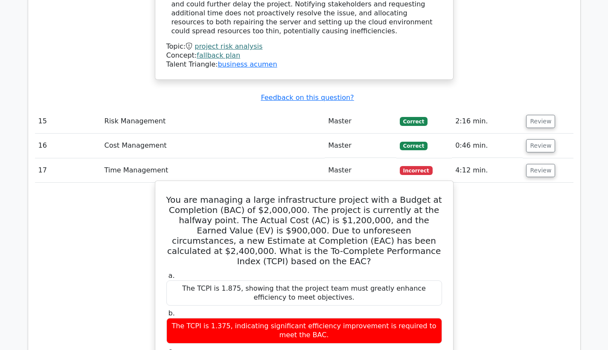
scroll to position [2436, 0]
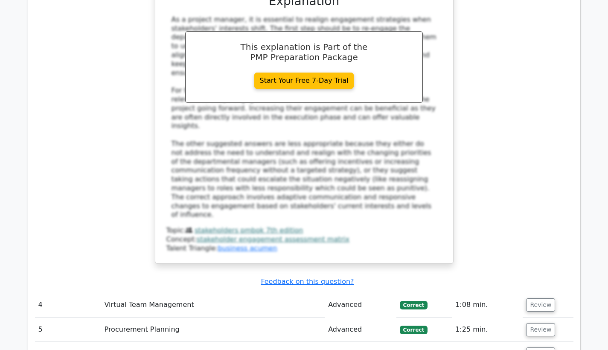
scroll to position [1169, 0]
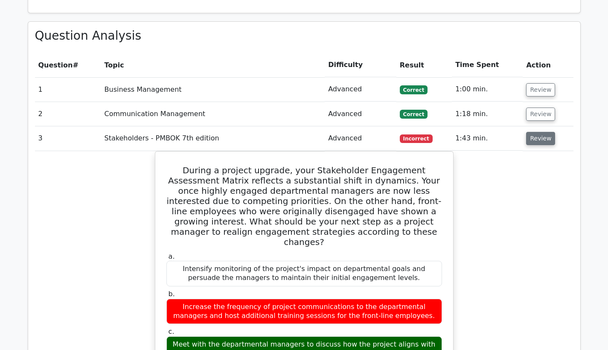
click at [531, 132] on button "Review" at bounding box center [540, 138] width 29 height 13
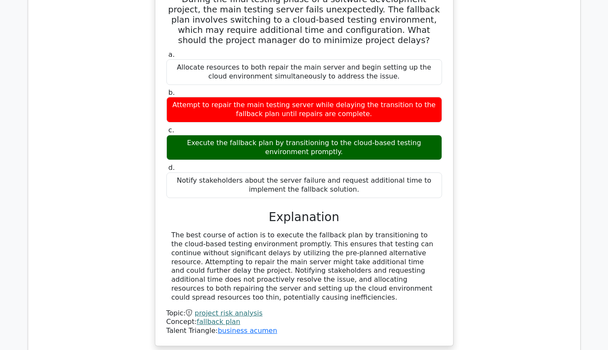
scroll to position [1609, 0]
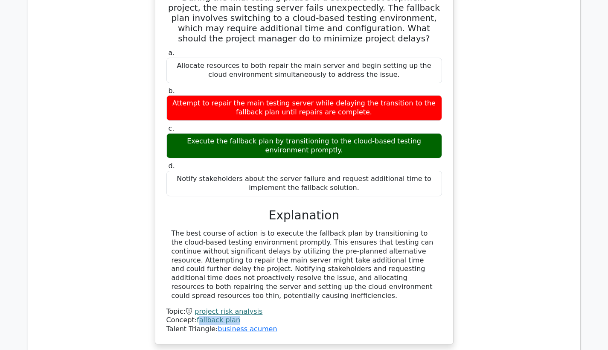
drag, startPoint x: 240, startPoint y: 272, endPoint x: 198, endPoint y: 270, distance: 42.3
click at [198, 316] on div "Concept: fallback plan" at bounding box center [303, 320] width 275 height 9
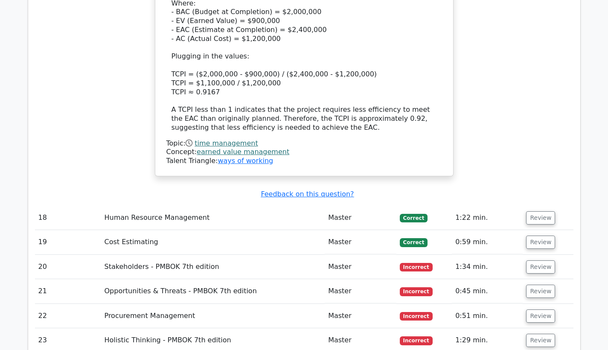
scroll to position [2456, 0]
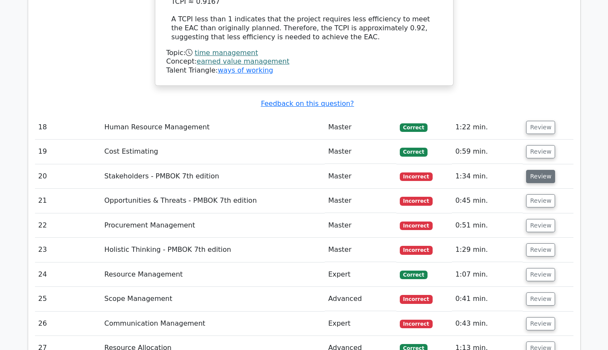
click at [533, 170] on button "Review" at bounding box center [540, 176] width 29 height 13
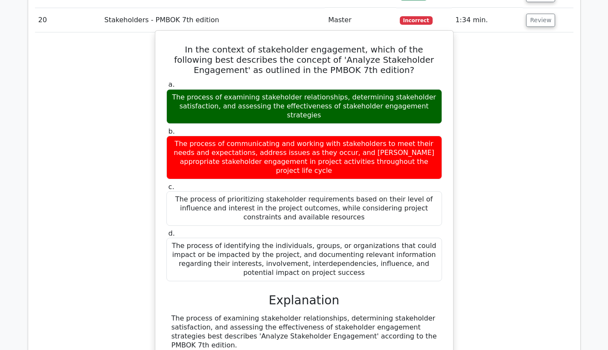
scroll to position [2665, 0]
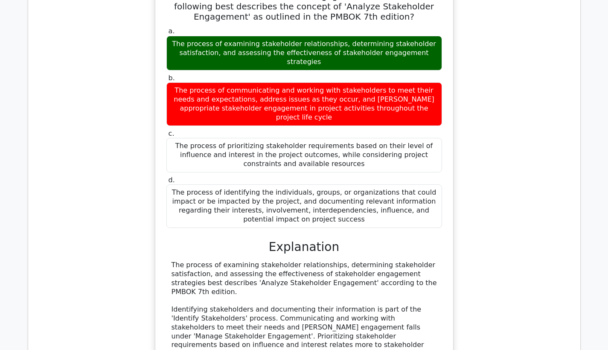
drag, startPoint x: 277, startPoint y: 313, endPoint x: 197, endPoint y: 313, distance: 80.2
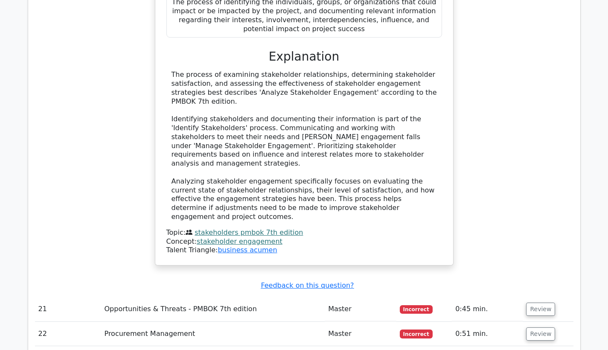
scroll to position [2911, 0]
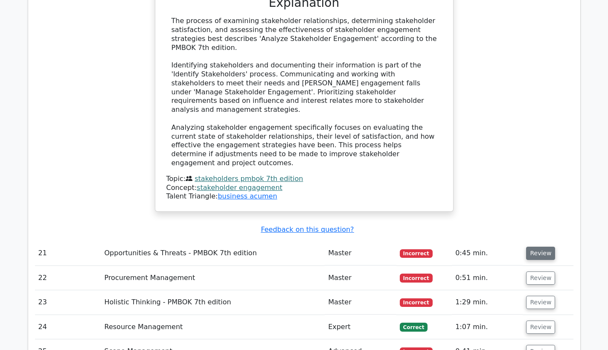
click at [530, 246] on button "Review" at bounding box center [540, 252] width 29 height 13
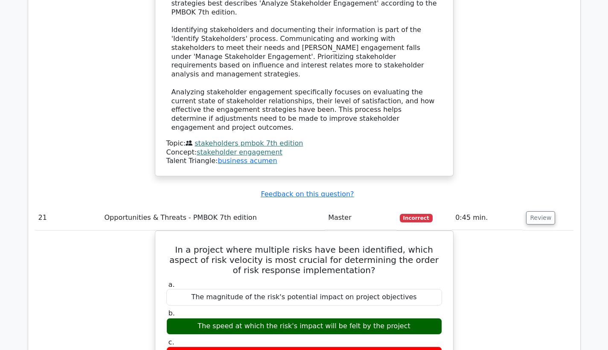
scroll to position [2972, 0]
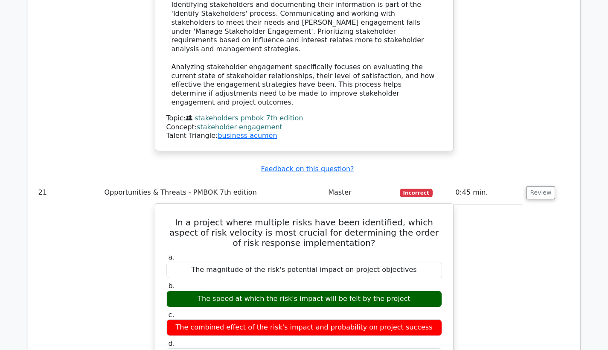
drag, startPoint x: 169, startPoint y: 101, endPoint x: 421, endPoint y: 241, distance: 288.0
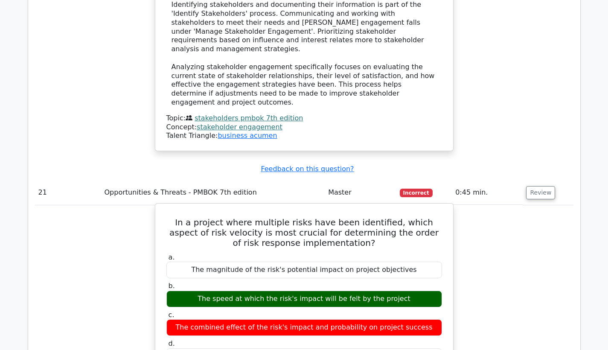
drag, startPoint x: 171, startPoint y: 100, endPoint x: 402, endPoint y: 232, distance: 266.2
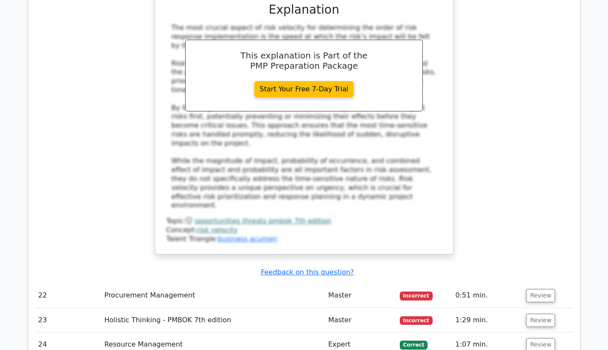
scroll to position [3278, 0]
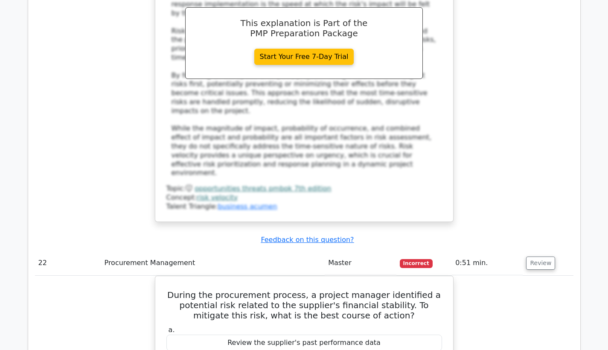
scroll to position [3382, 0]
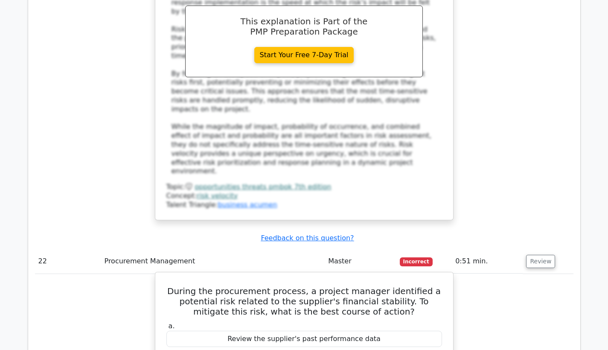
drag, startPoint x: 165, startPoint y: 134, endPoint x: 418, endPoint y: 273, distance: 288.3
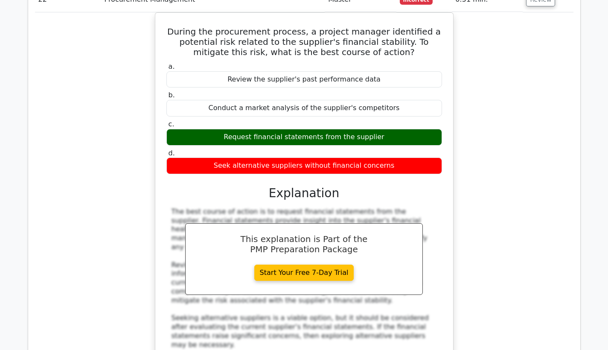
scroll to position [3702, 0]
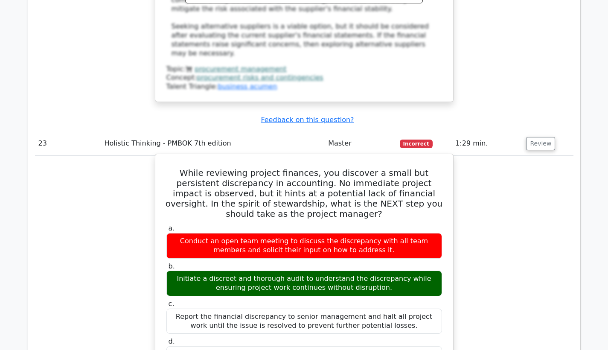
scroll to position [3783, 0]
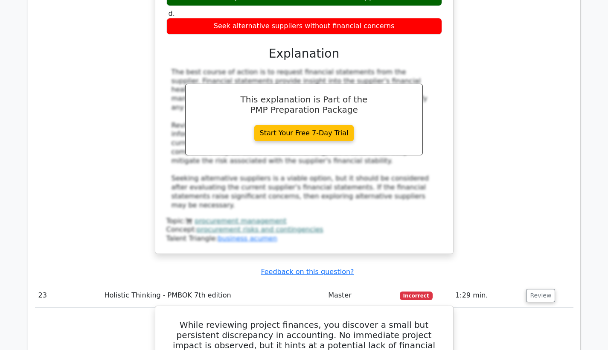
drag, startPoint x: 177, startPoint y: 145, endPoint x: 259, endPoint y: 261, distance: 142.9
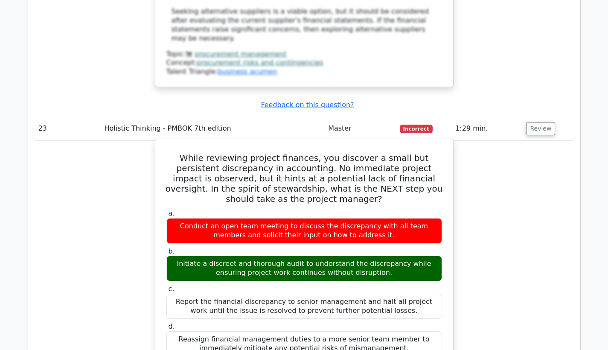
scroll to position [4018, 0]
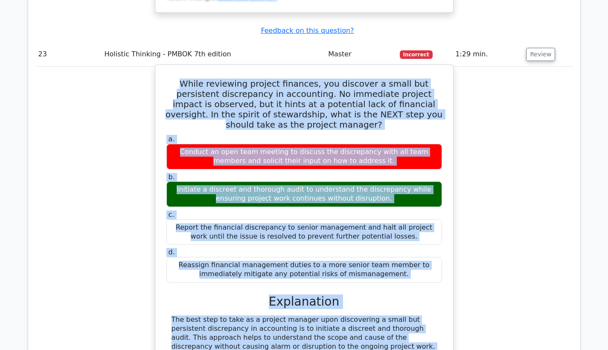
scroll to position [3933, 0]
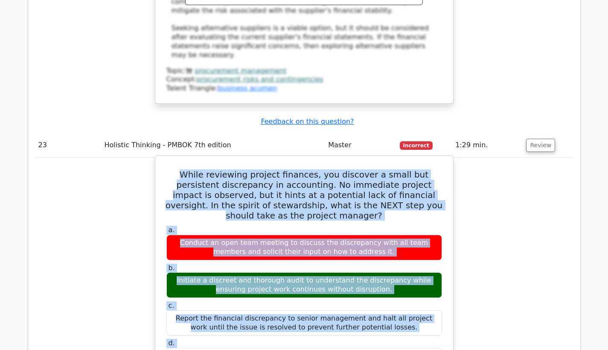
click at [253, 272] on div "Initiate a discreet and thorough audit to understand the discrepancy while ensu…" at bounding box center [303, 285] width 275 height 26
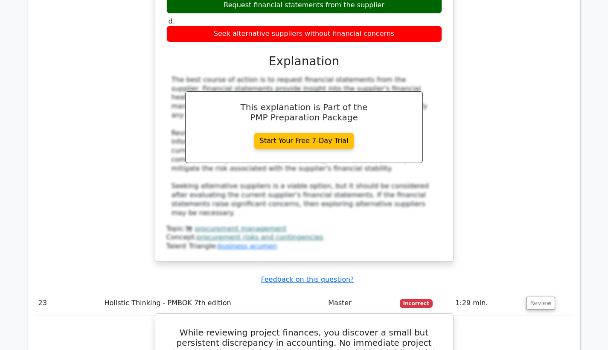
scroll to position [3773, 0]
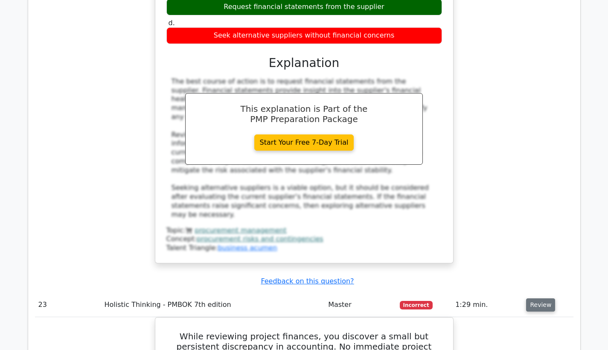
click at [539, 298] on button "Review" at bounding box center [540, 304] width 29 height 13
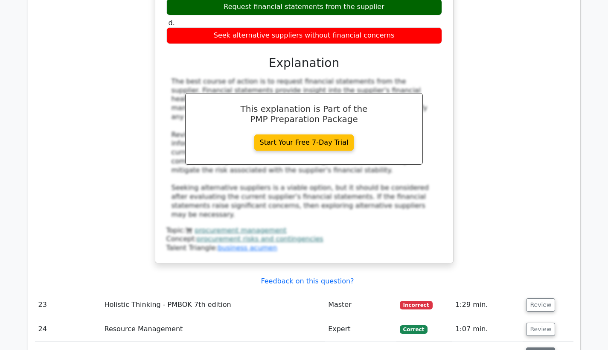
click at [537, 347] on button "Review" at bounding box center [540, 353] width 29 height 13
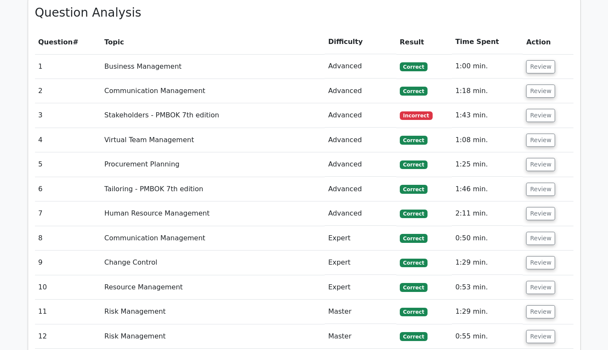
scroll to position [1130, 0]
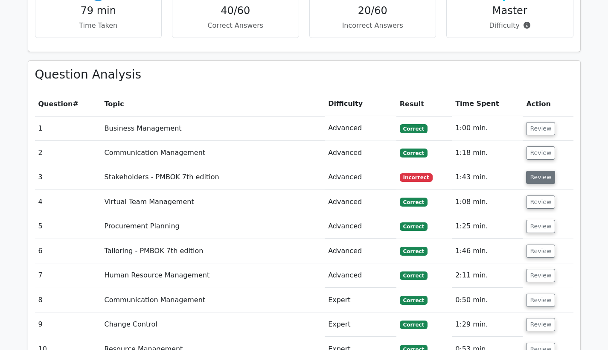
click at [538, 171] on button "Review" at bounding box center [540, 177] width 29 height 13
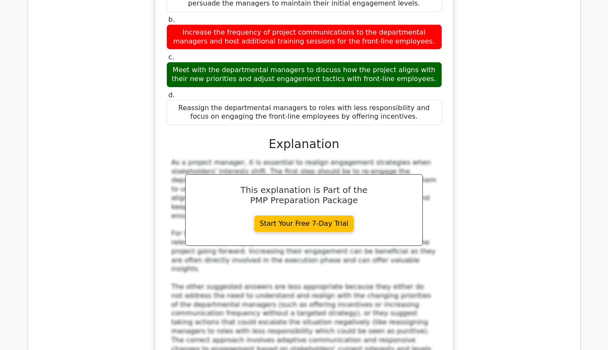
scroll to position [1188, 0]
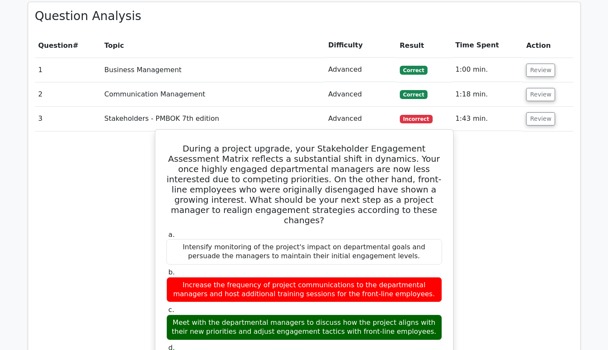
drag, startPoint x: 173, startPoint y: 116, endPoint x: 399, endPoint y: 318, distance: 304.1
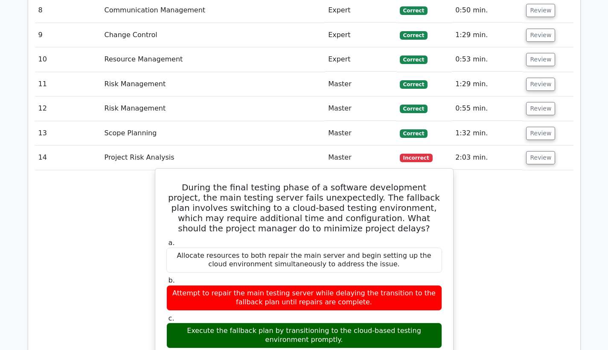
scroll to position [1980, 0]
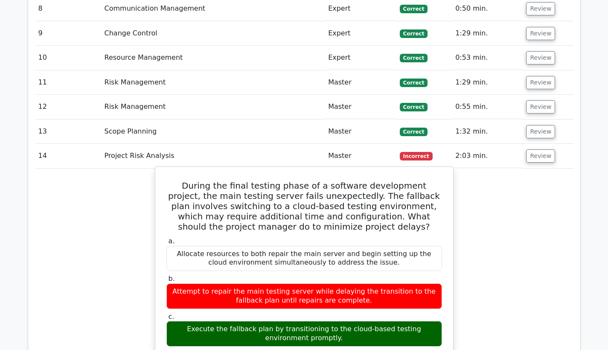
drag, startPoint x: 174, startPoint y: 102, endPoint x: 248, endPoint y: 190, distance: 115.0
click at [248, 190] on div "During the final testing phase of a software development project, the main test…" at bounding box center [304, 349] width 291 height 358
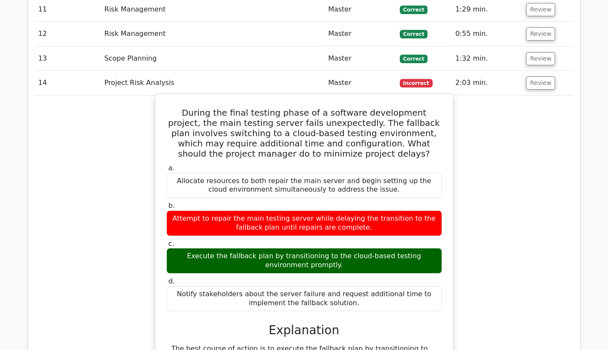
scroll to position [2078, 0]
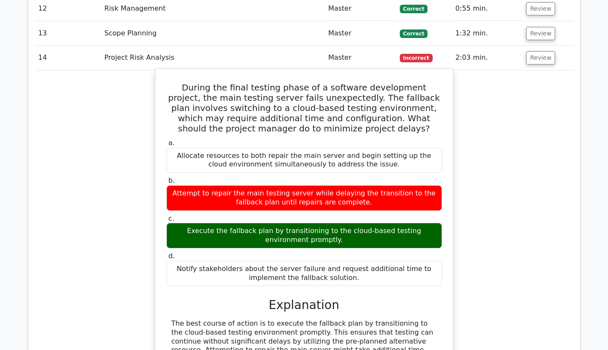
click at [428, 319] on div "The best course of action is to execute the fallback plan by transitioning to t…" at bounding box center [303, 354] width 265 height 71
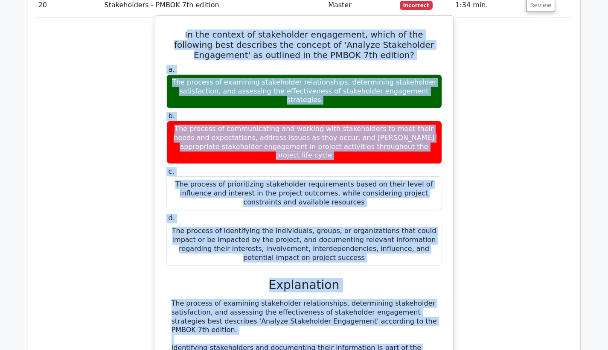
scroll to position [3191, 0]
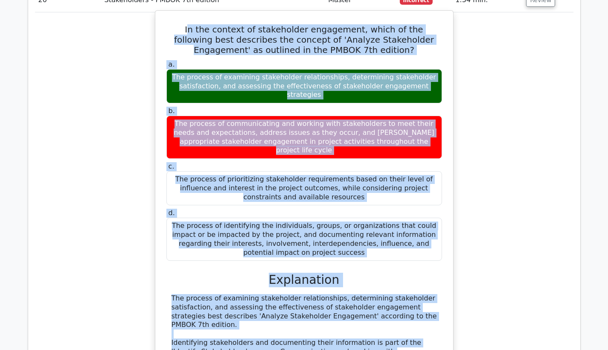
drag, startPoint x: 172, startPoint y: 66, endPoint x: 409, endPoint y: 274, distance: 315.7
click at [409, 274] on div "In the context of stakeholder engagement, which of the following best describes…" at bounding box center [304, 249] width 291 height 471
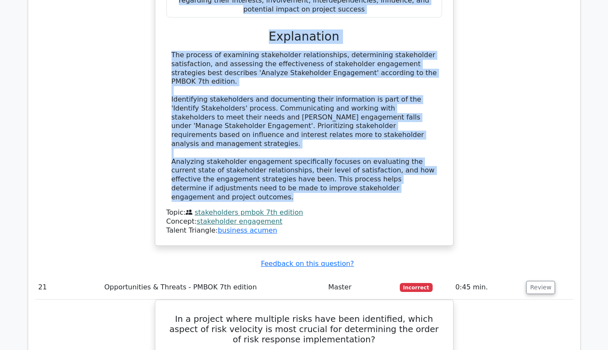
scroll to position [3469, 0]
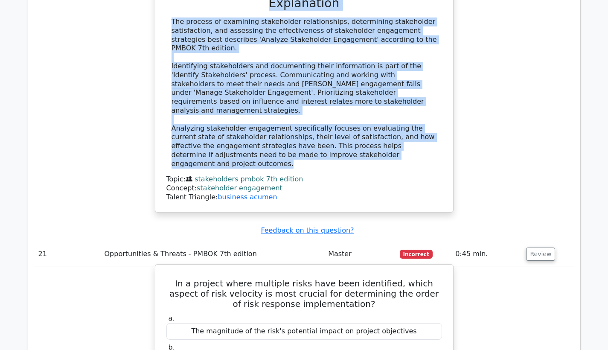
drag, startPoint x: 171, startPoint y: 115, endPoint x: 411, endPoint y: 243, distance: 272.0
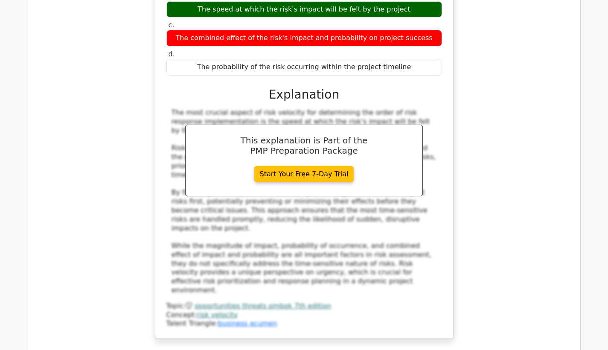
scroll to position [3824, 0]
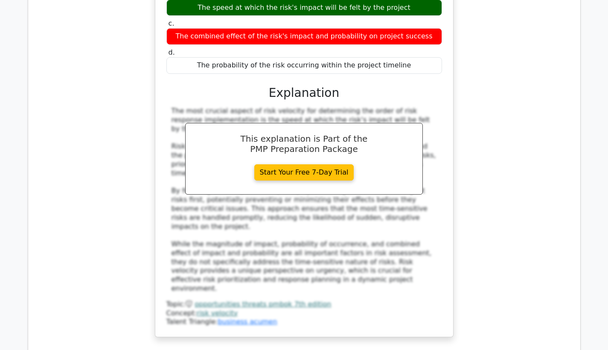
drag, startPoint x: 167, startPoint y: 202, endPoint x: 258, endPoint y: 281, distance: 120.8
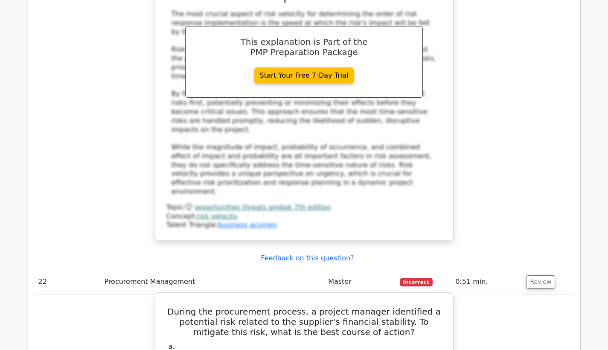
scroll to position [3979, 0]
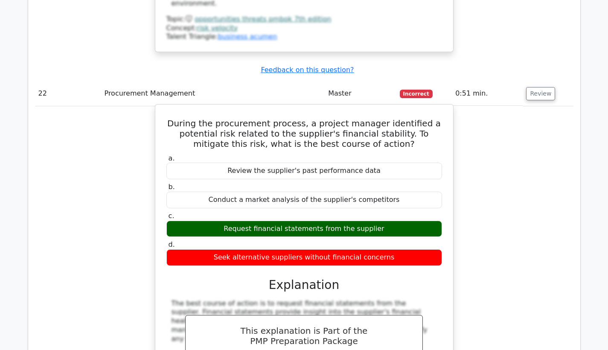
scroll to position [4123, 0]
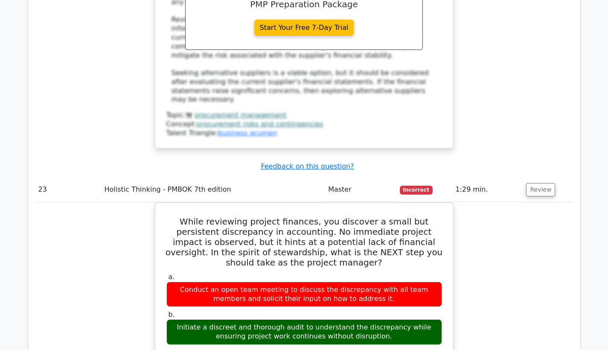
scroll to position [4371, 0]
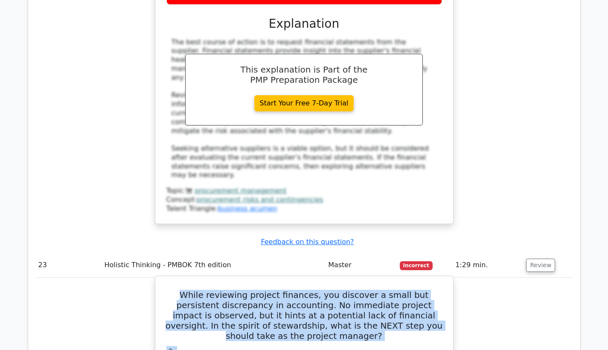
drag, startPoint x: 176, startPoint y: 63, endPoint x: 292, endPoint y: 268, distance: 235.8
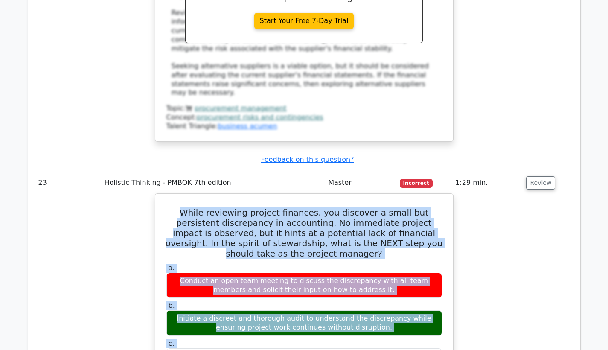
scroll to position [4504, 0]
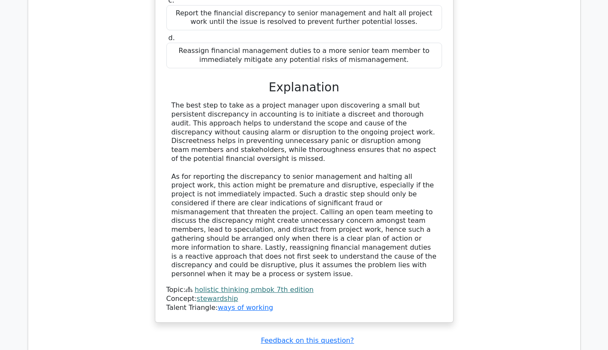
scroll to position [4835, 0]
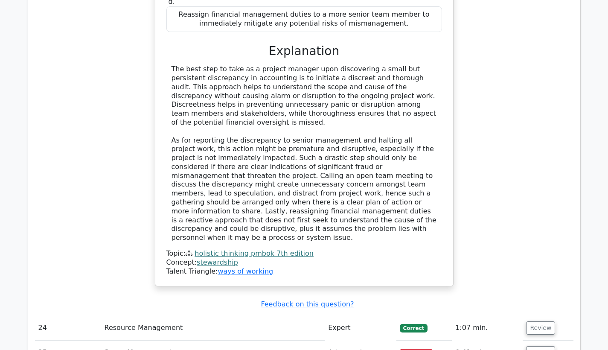
drag, startPoint x: 174, startPoint y: 118, endPoint x: 359, endPoint y: 234, distance: 218.6
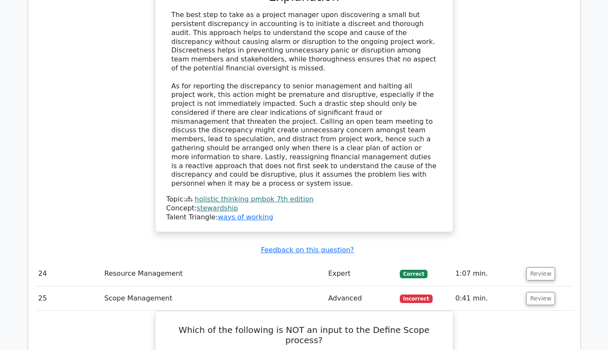
scroll to position [5037, 0]
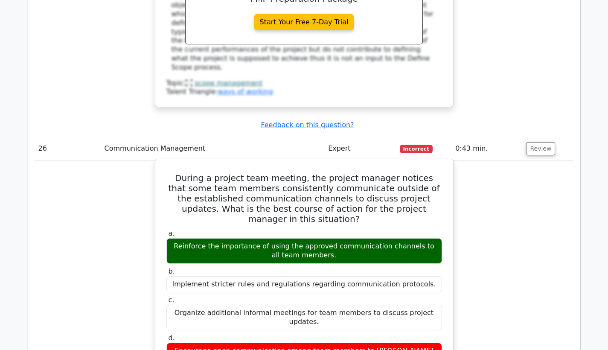
scroll to position [5527, 0]
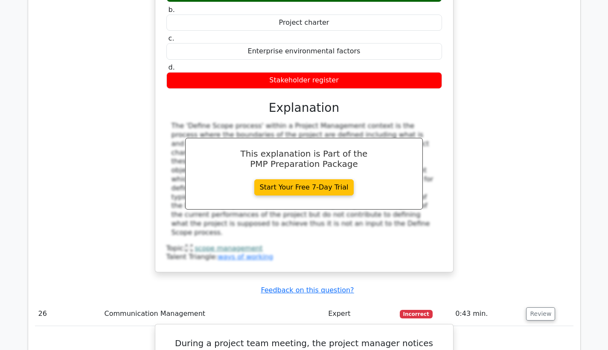
scroll to position [5196, 0]
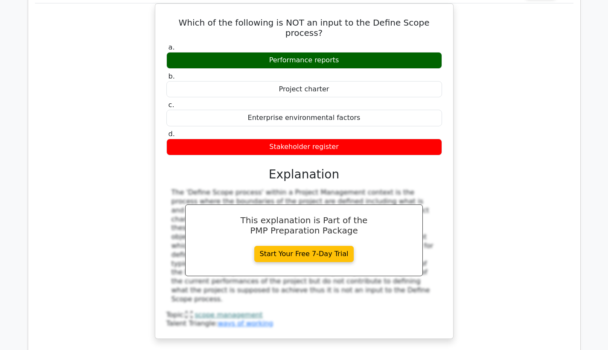
drag, startPoint x: 171, startPoint y: 112, endPoint x: 235, endPoint y: 173, distance: 88.7
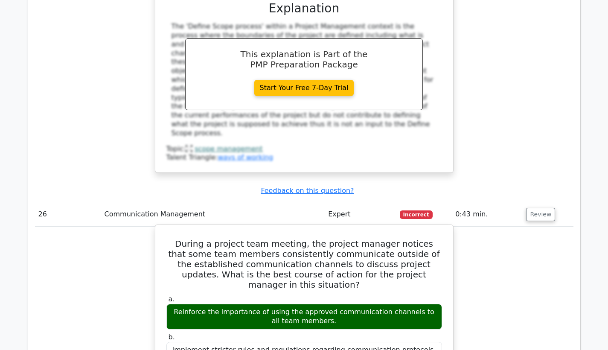
scroll to position [5432, 0]
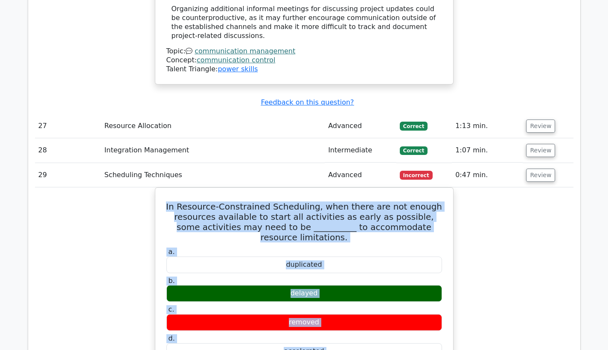
scroll to position [6002, 0]
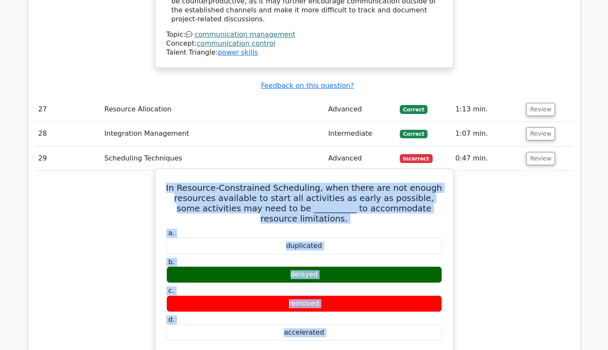
drag, startPoint x: 178, startPoint y: 138, endPoint x: 333, endPoint y: 272, distance: 204.6
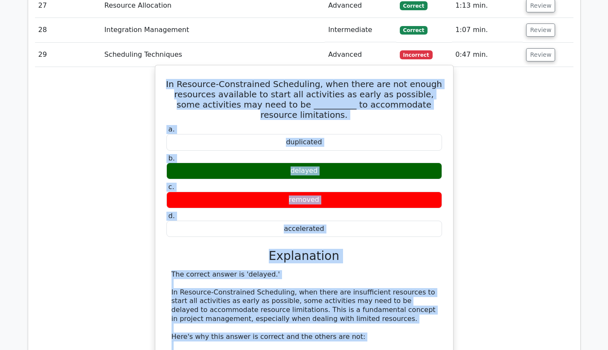
scroll to position [6168, 0]
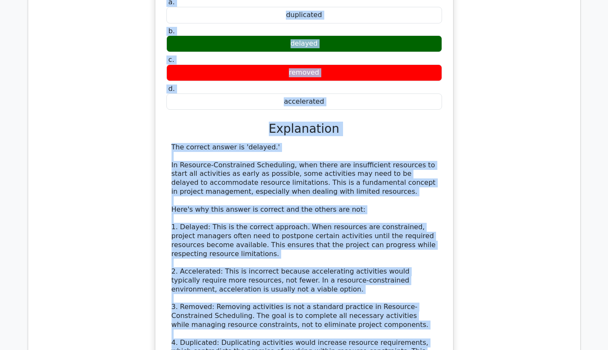
scroll to position [6316, 0]
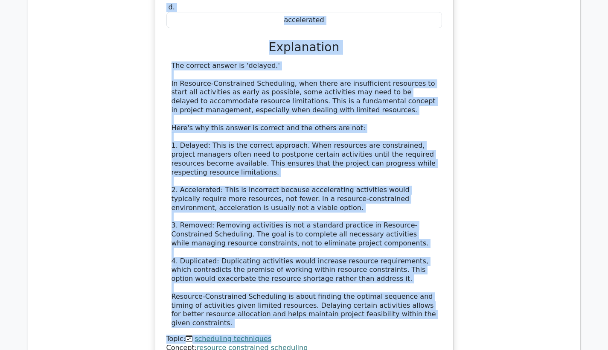
drag, startPoint x: 169, startPoint y: 65, endPoint x: 384, endPoint y: 292, distance: 312.7
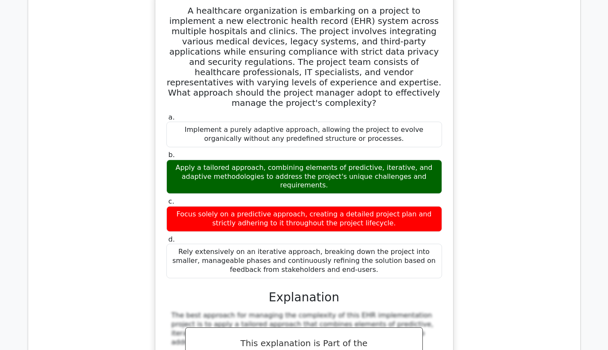
scroll to position [6813, 0]
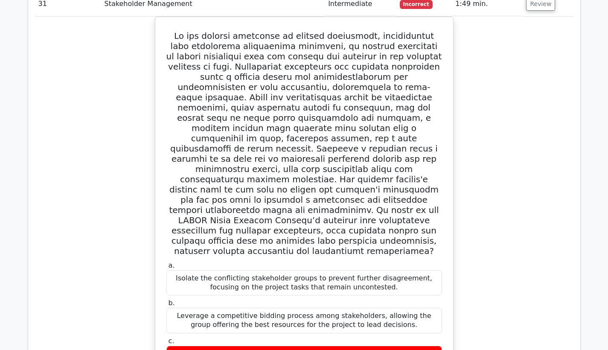
scroll to position [7366, 0]
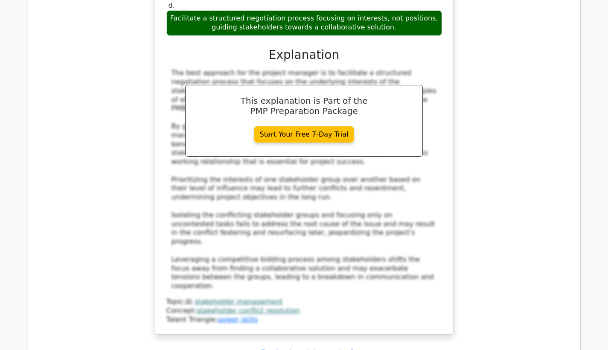
scroll to position [7791, 0]
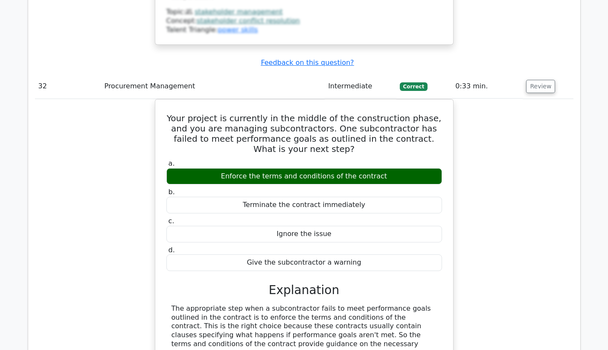
scroll to position [8248, 0]
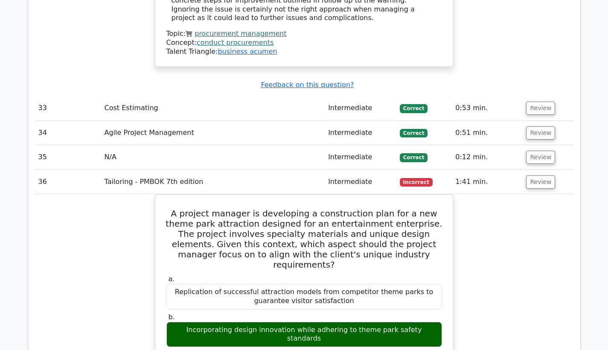
scroll to position [8465, 0]
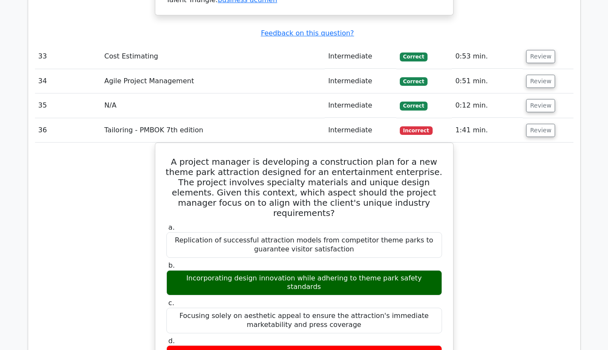
drag, startPoint x: 176, startPoint y: 85, endPoint x: 323, endPoint y: 229, distance: 206.2
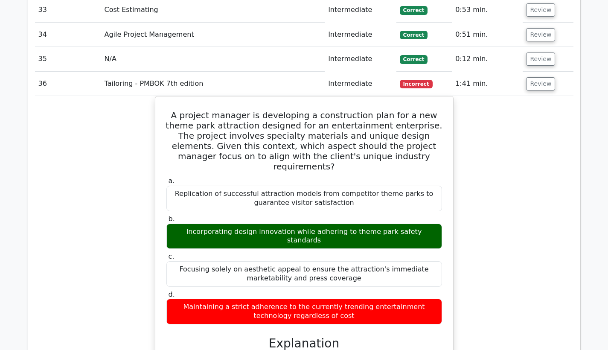
scroll to position [8767, 0]
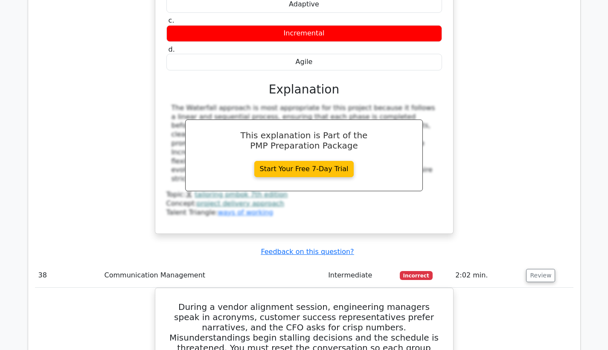
scroll to position [9294, 0]
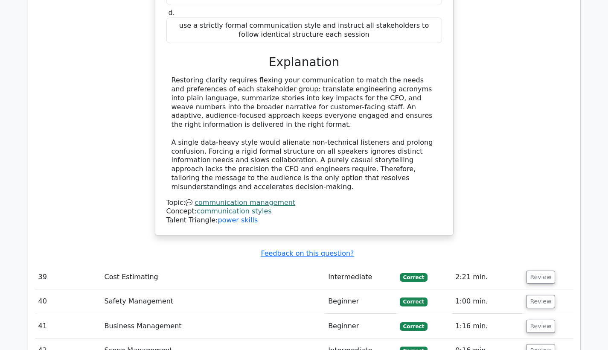
scroll to position [9795, 0]
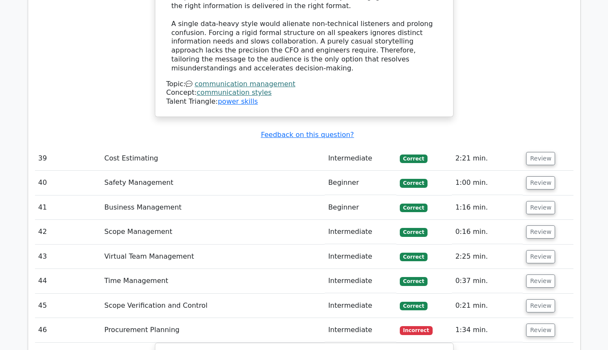
scroll to position [9904, 0]
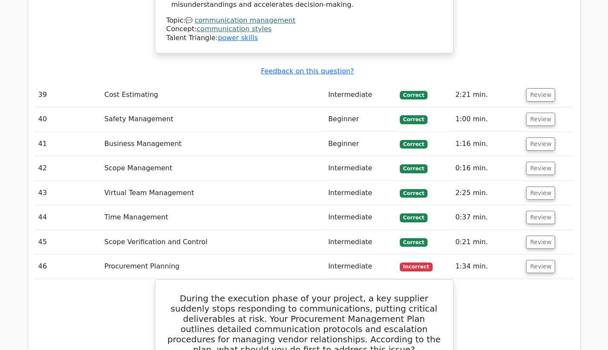
drag, startPoint x: 175, startPoint y: 145, endPoint x: 416, endPoint y: 295, distance: 284.0
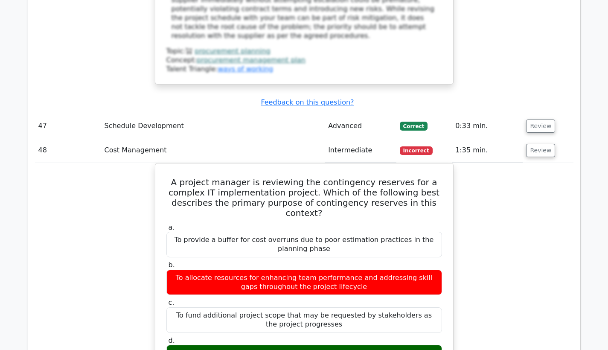
scroll to position [10719, 0]
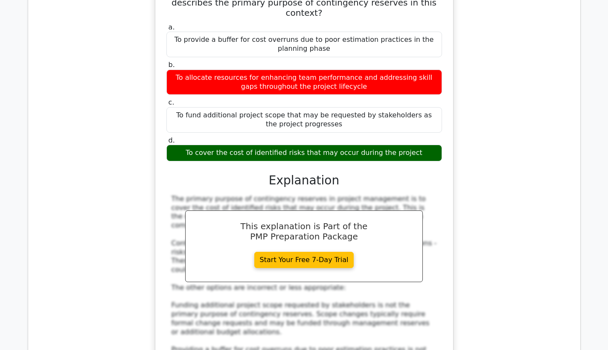
drag, startPoint x: 173, startPoint y: 105, endPoint x: 362, endPoint y: 226, distance: 224.3
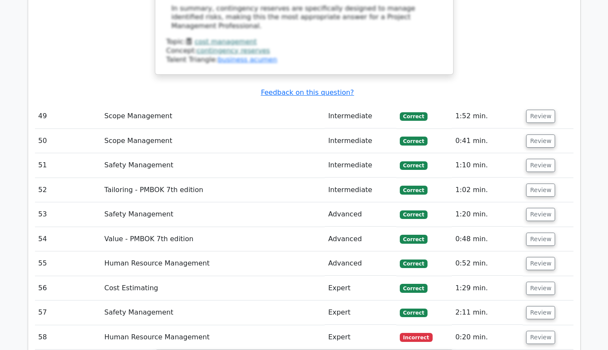
scroll to position [11126, 0]
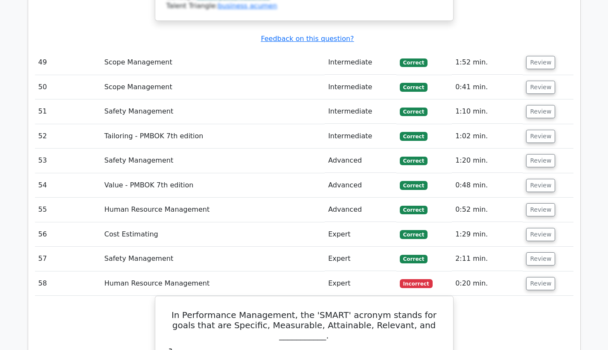
scroll to position [11210, 0]
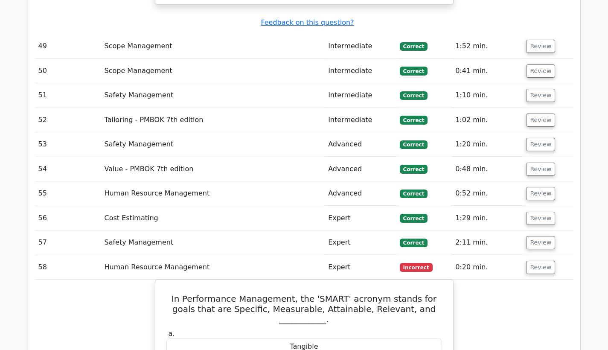
drag, startPoint x: 170, startPoint y: 65, endPoint x: 383, endPoint y: 319, distance: 331.7
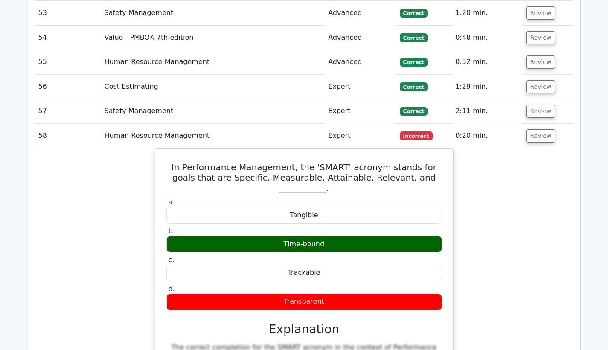
scroll to position [11353, 0]
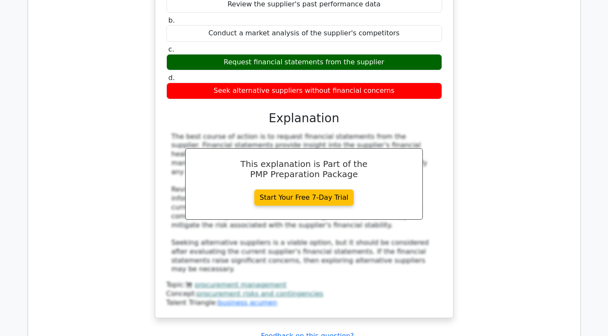
scroll to position [9880, 0]
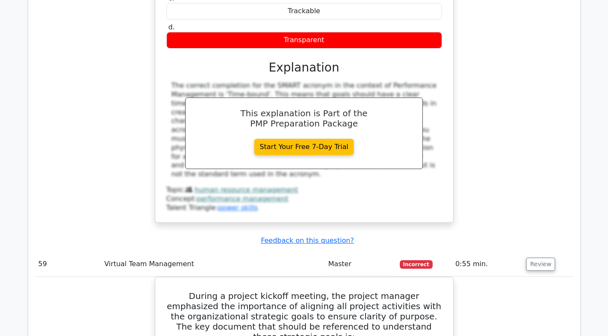
scroll to position [11856, 0]
